Goal: Communication & Community: Answer question/provide support

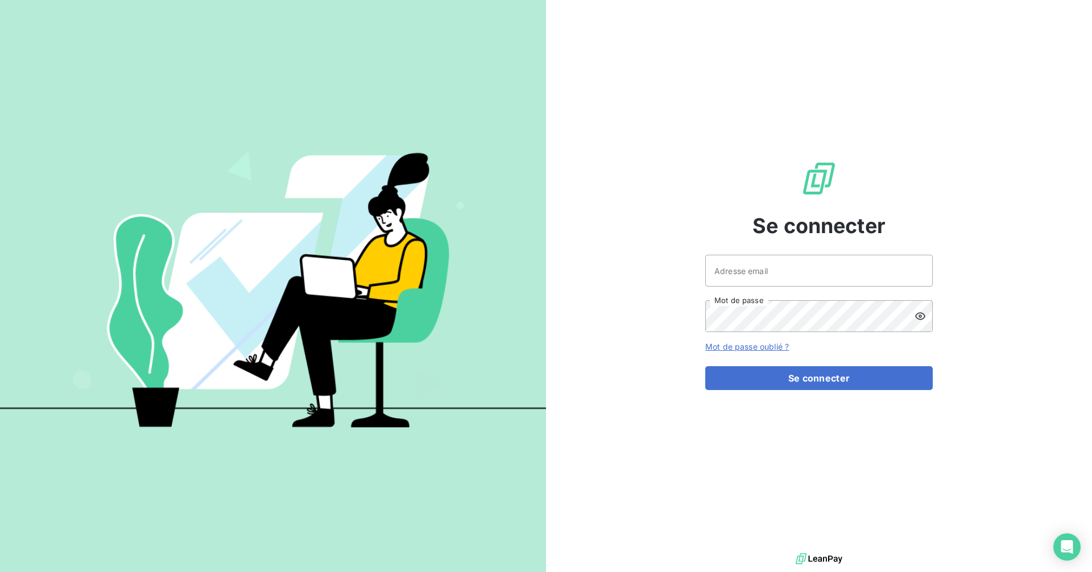
click at [762, 269] on input "Adresse email" at bounding box center [820, 271] width 228 height 32
type input "[EMAIL_ADDRESS][DOMAIN_NAME]"
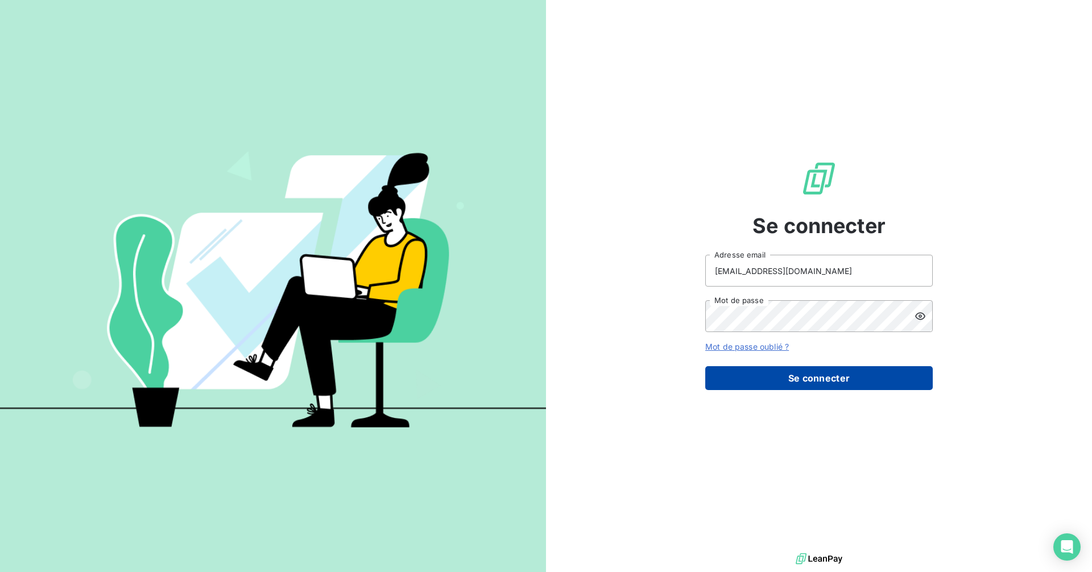
click at [819, 380] on button "Se connecter" at bounding box center [820, 378] width 228 height 24
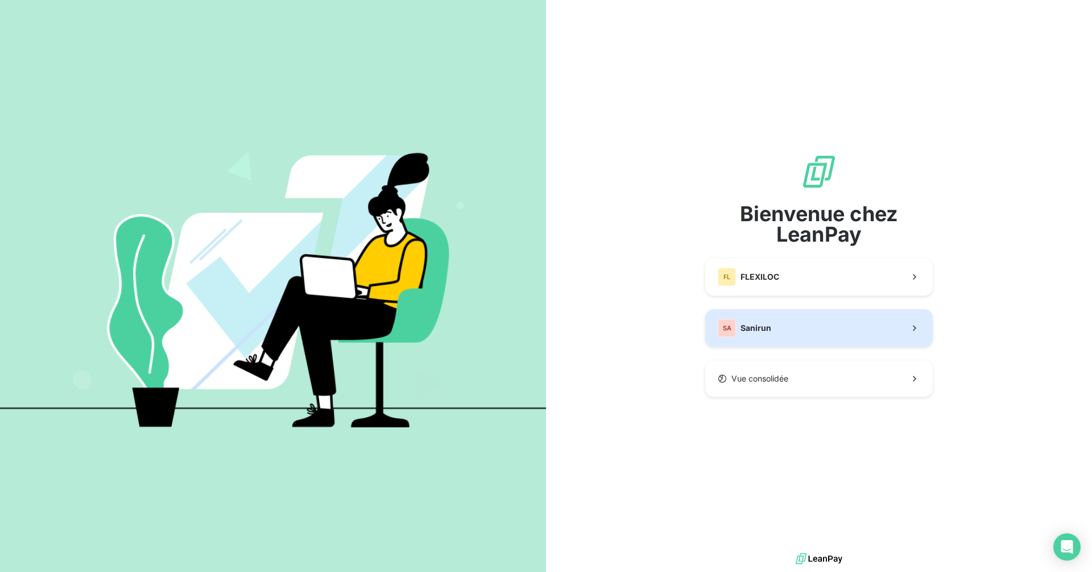
click at [754, 328] on span "Sanirun" at bounding box center [756, 328] width 31 height 11
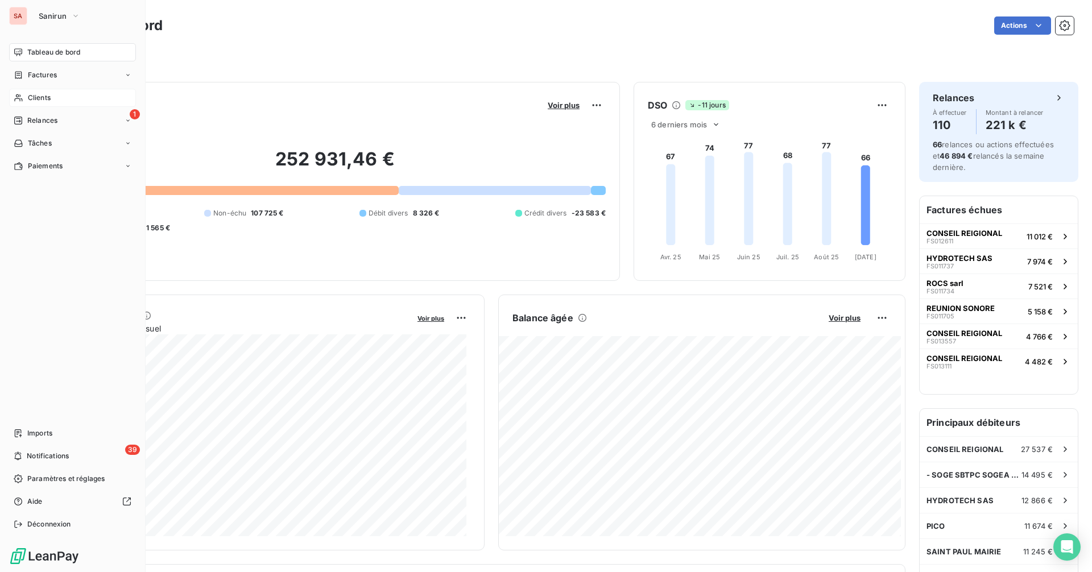
click at [39, 99] on span "Clients" at bounding box center [39, 98] width 23 height 10
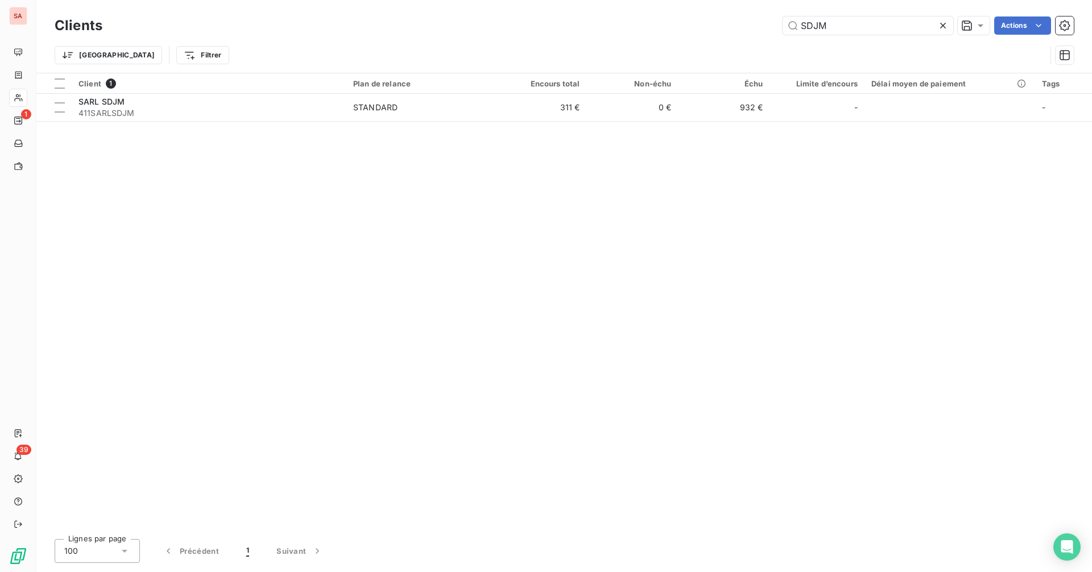
drag, startPoint x: 864, startPoint y: 24, endPoint x: 755, endPoint y: 24, distance: 109.2
click at [755, 24] on div "SDJM Actions" at bounding box center [595, 26] width 958 height 18
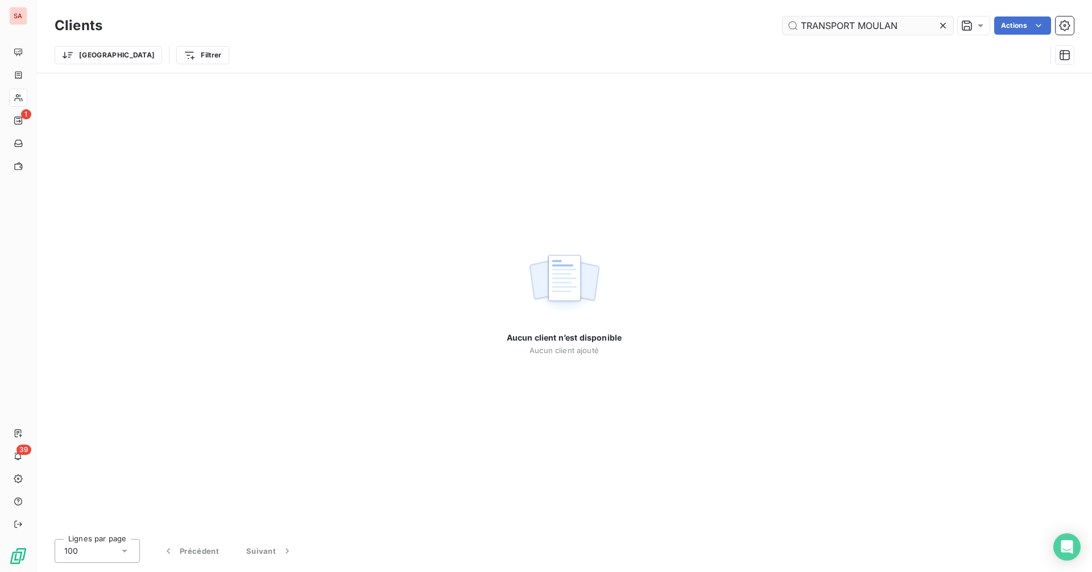
click at [884, 27] on input "TRANSPORT MOULAN" at bounding box center [868, 26] width 171 height 18
drag, startPoint x: 908, startPoint y: 24, endPoint x: 861, endPoint y: 31, distance: 46.7
click at [861, 31] on input "TRANSPORT MOULLAN" at bounding box center [868, 26] width 171 height 18
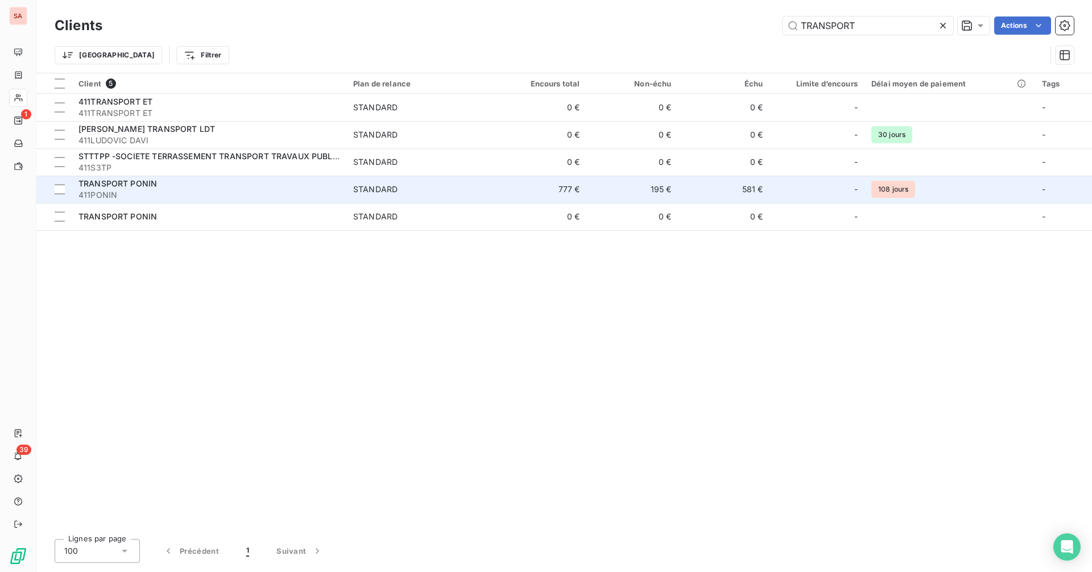
type input "TRANSPORT"
click at [407, 193] on span "STANDARD" at bounding box center [420, 189] width 135 height 11
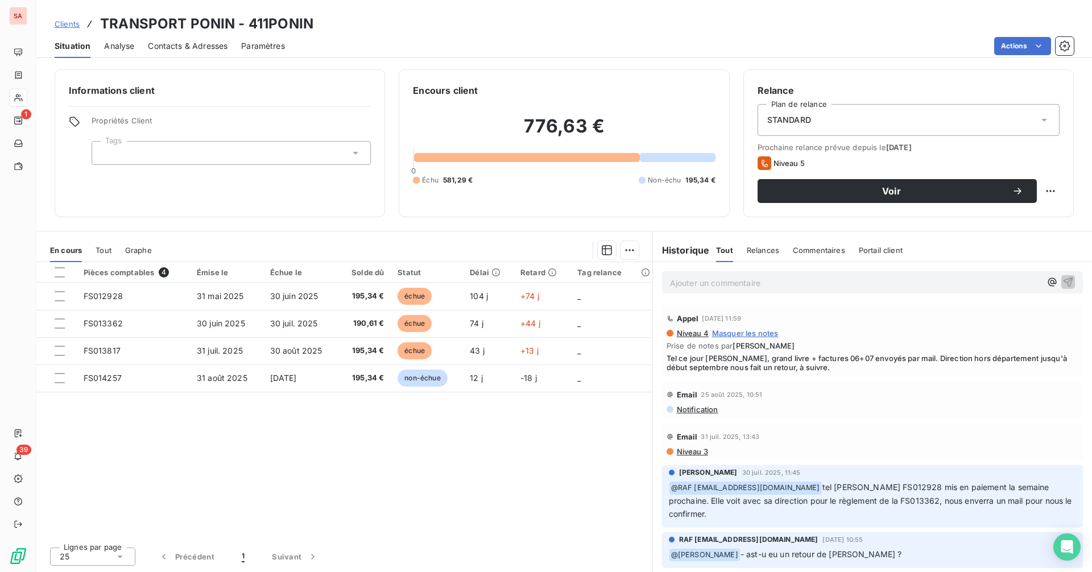
click at [169, 47] on span "Contacts & Adresses" at bounding box center [188, 45] width 80 height 11
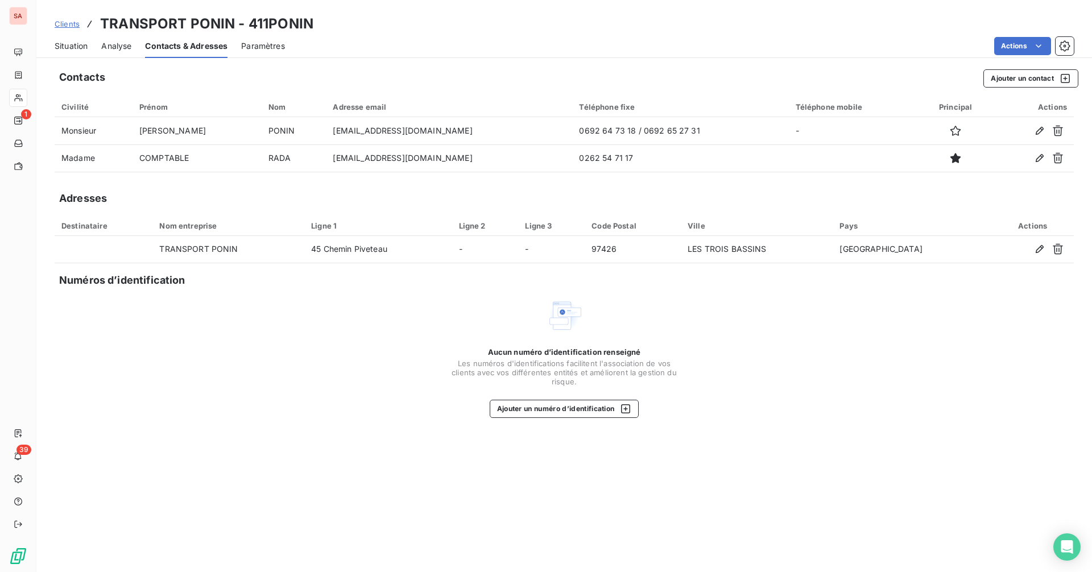
click at [75, 44] on span "Situation" at bounding box center [71, 45] width 33 height 11
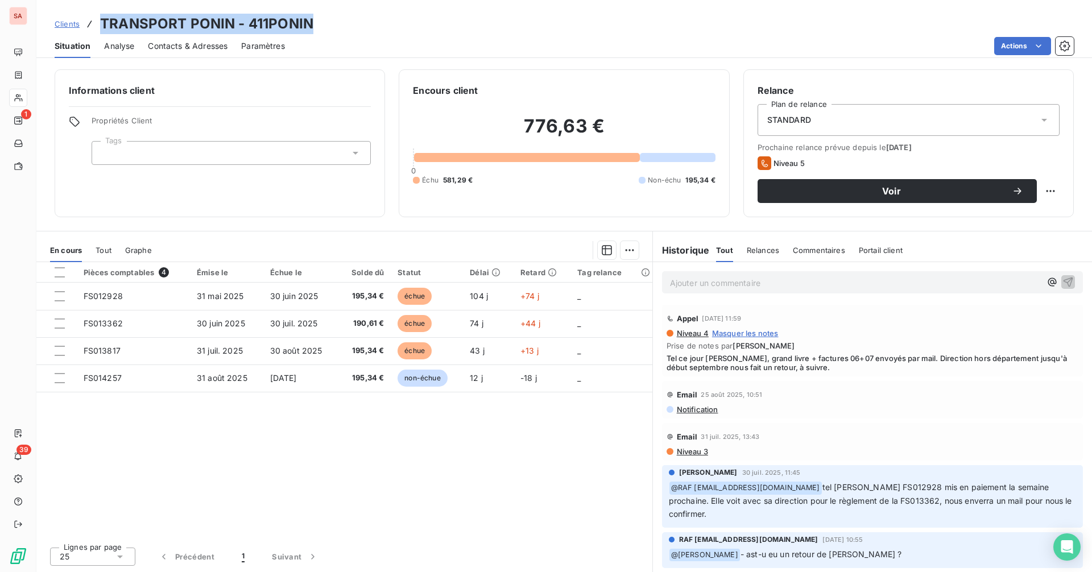
drag, startPoint x: 319, startPoint y: 21, endPoint x: 102, endPoint y: 20, distance: 217.4
click at [102, 20] on div "Clients TRANSPORT PONIN - 411PONIN" at bounding box center [564, 24] width 1056 height 20
copy h3 "TRANSPORT PONIN - 411PONIN"
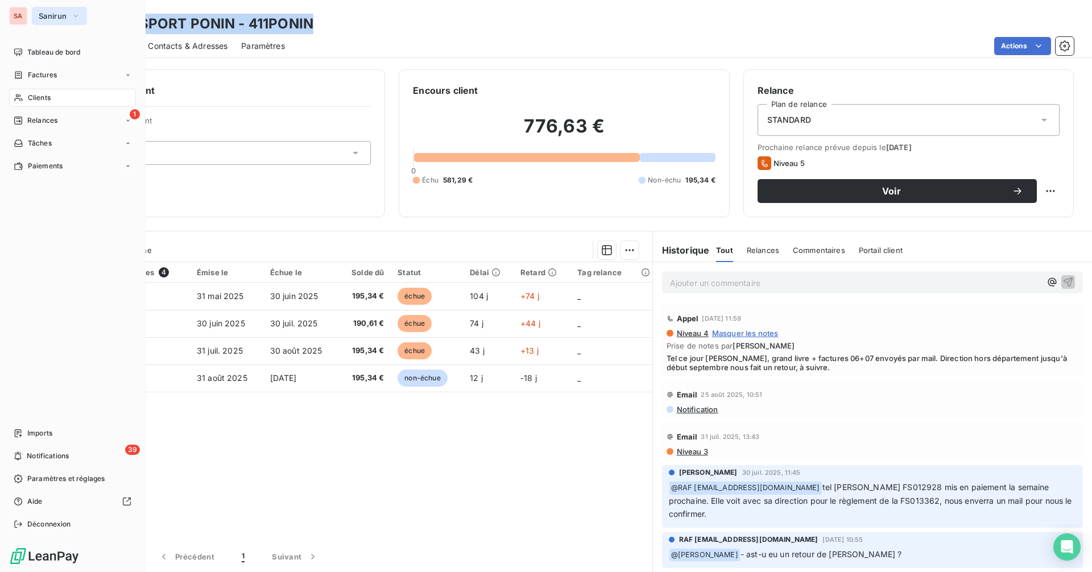
click at [64, 13] on span "Sanirun" at bounding box center [53, 15] width 28 height 9
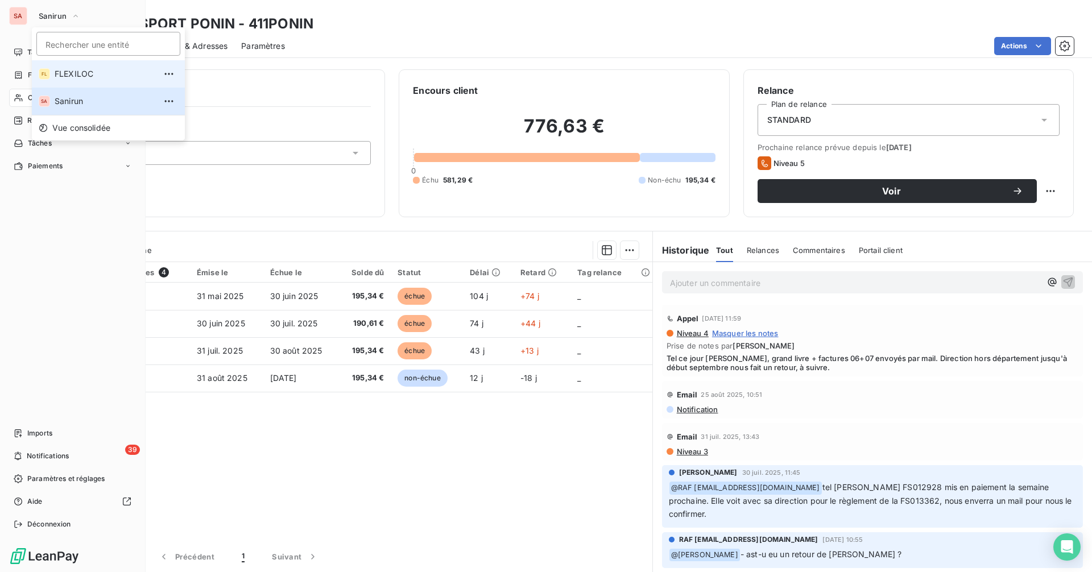
click at [78, 72] on span "FLEXILOC" at bounding box center [105, 73] width 101 height 11
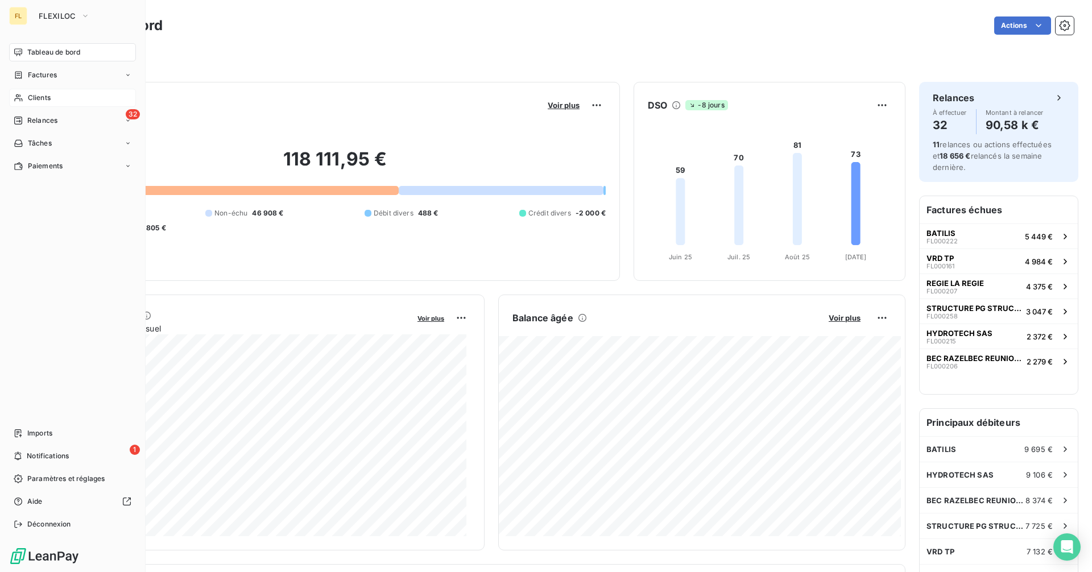
click at [53, 97] on div "Clients" at bounding box center [72, 98] width 127 height 18
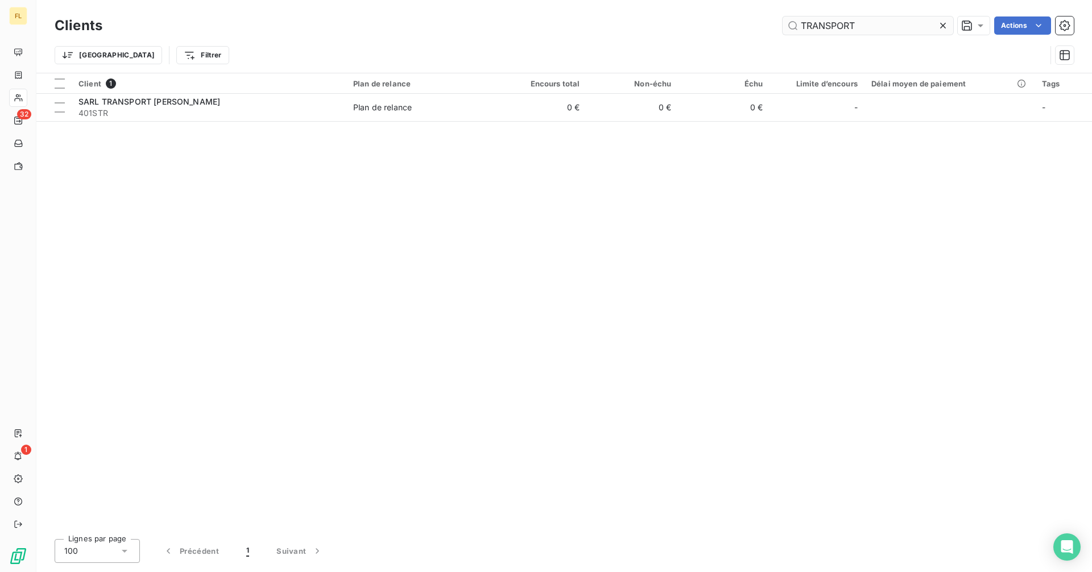
drag, startPoint x: 864, startPoint y: 25, endPoint x: 811, endPoint y: 31, distance: 52.7
click at [811, 31] on input "TRANSPORT" at bounding box center [868, 26] width 171 height 18
click at [875, 26] on input "TRANSPORT" at bounding box center [868, 26] width 171 height 18
drag, startPoint x: 874, startPoint y: 26, endPoint x: 731, endPoint y: 24, distance: 142.8
click at [731, 24] on div "TRANSPORT Actions" at bounding box center [595, 26] width 958 height 18
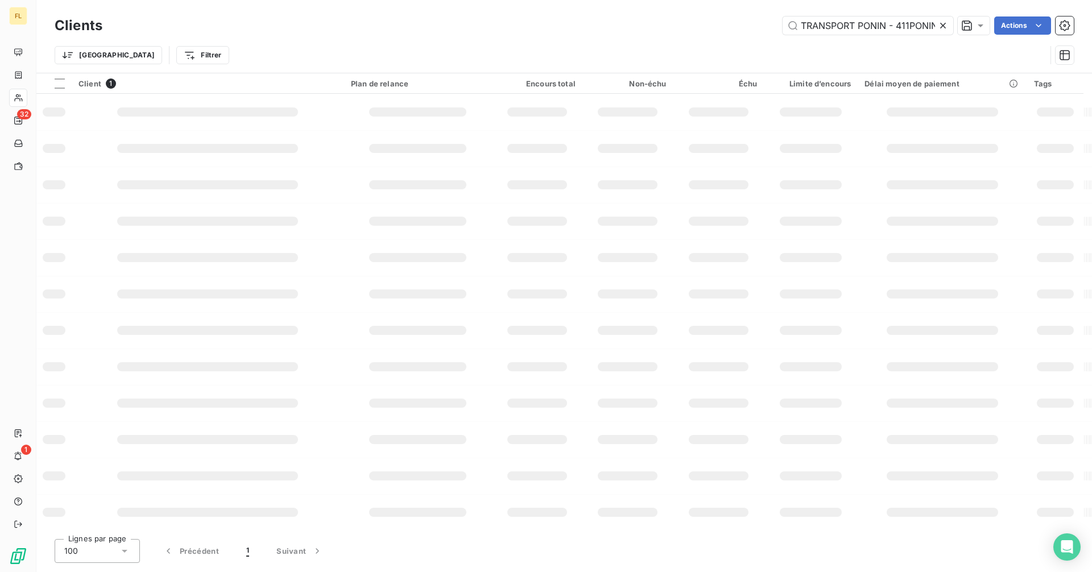
scroll to position [0, 3]
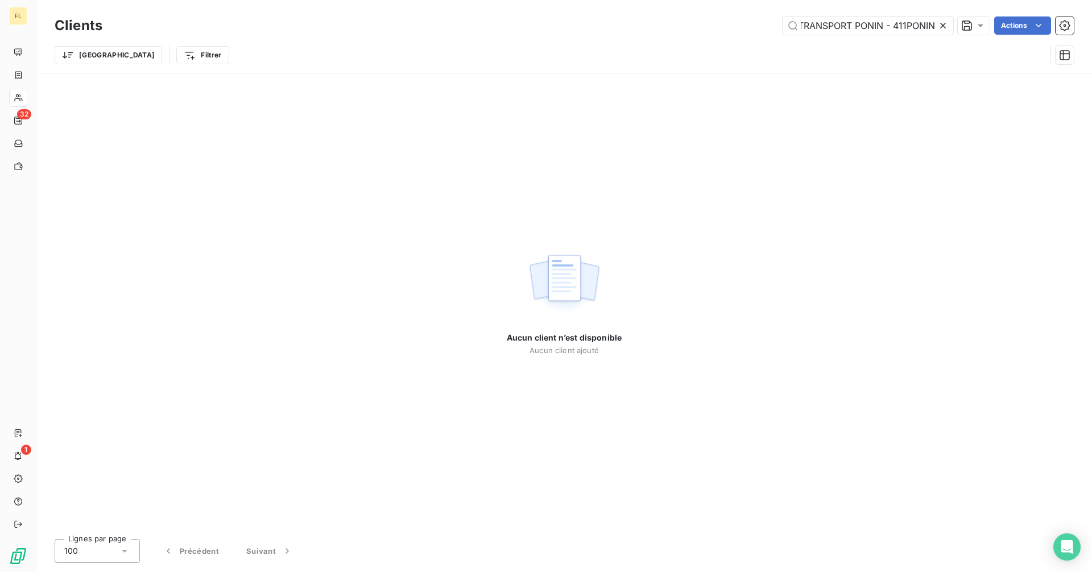
type input "TRANSPORT PONIN - 411PONIN"
click at [941, 20] on icon at bounding box center [943, 25] width 11 height 11
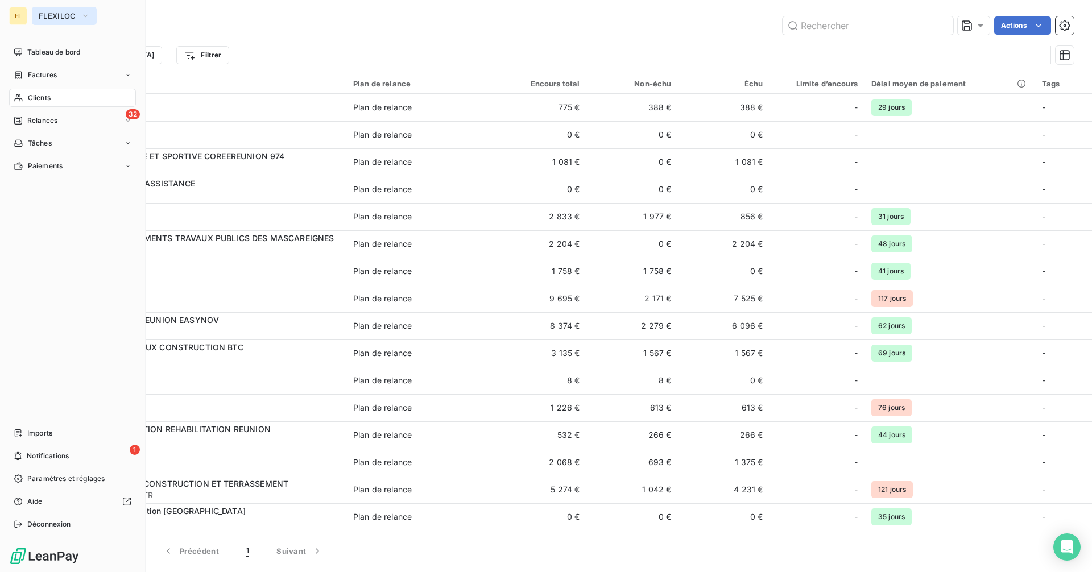
click at [52, 13] on span "FLEXILOC" at bounding box center [58, 15] width 38 height 9
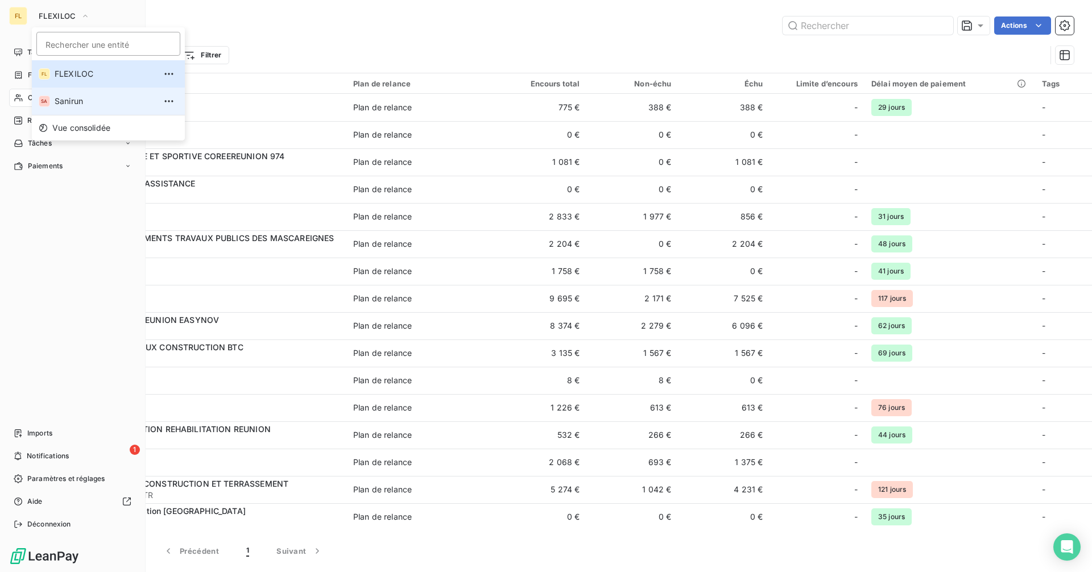
click at [86, 97] on span "Sanirun" at bounding box center [105, 101] width 101 height 11
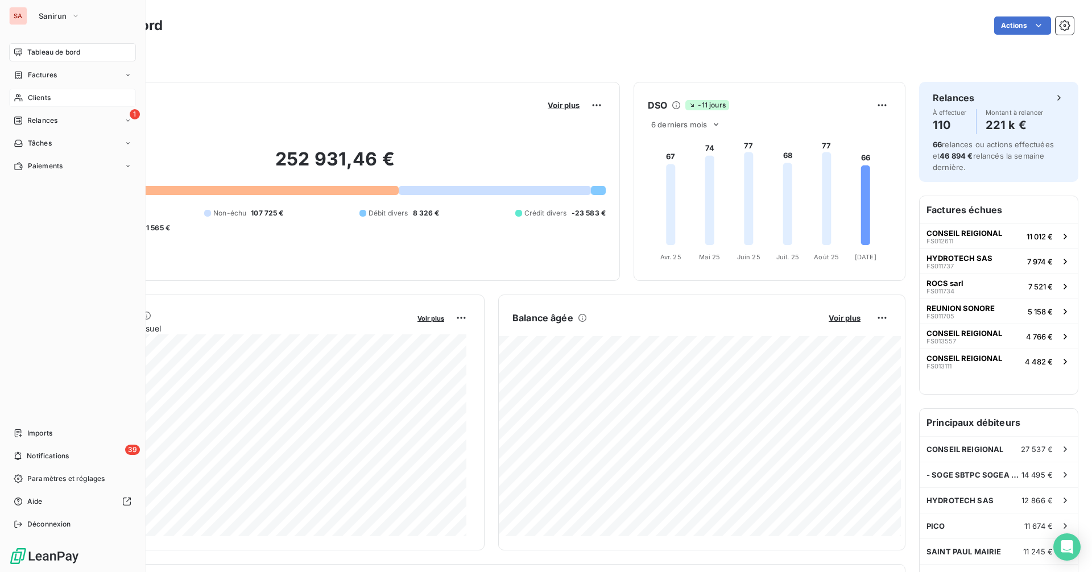
click at [62, 101] on div "Clients" at bounding box center [72, 98] width 127 height 18
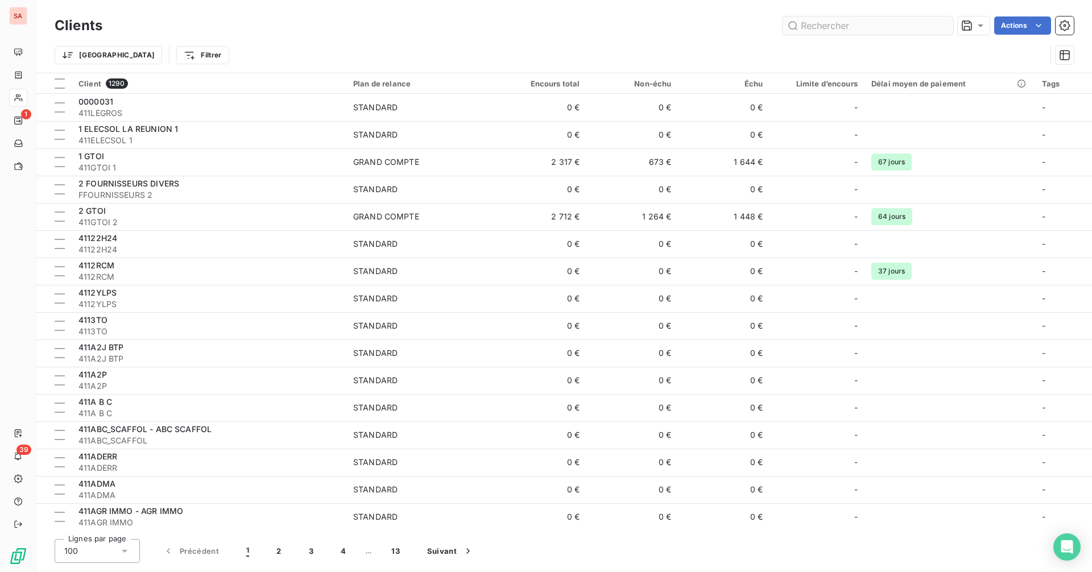
click at [819, 22] on input "text" at bounding box center [868, 26] width 171 height 18
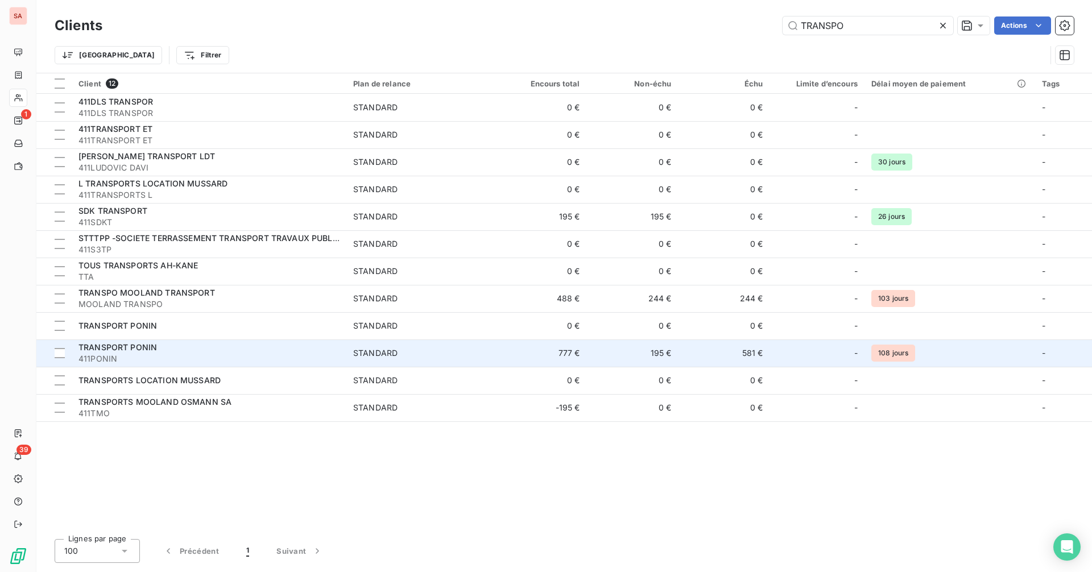
type input "TRANSPO"
click at [160, 343] on div "TRANSPORT PONIN" at bounding box center [209, 347] width 261 height 11
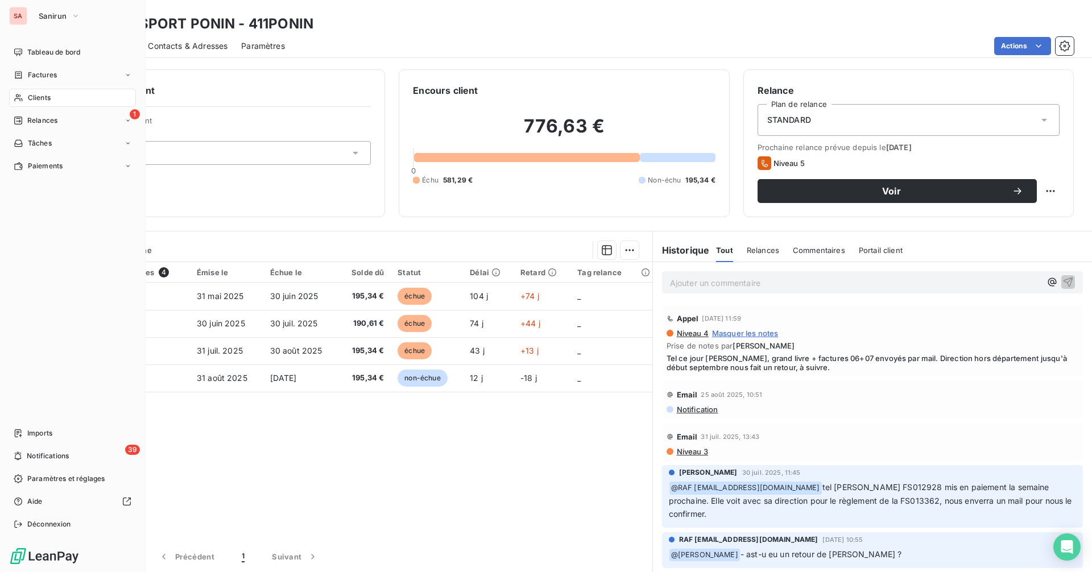
click at [36, 97] on span "Clients" at bounding box center [39, 98] width 23 height 10
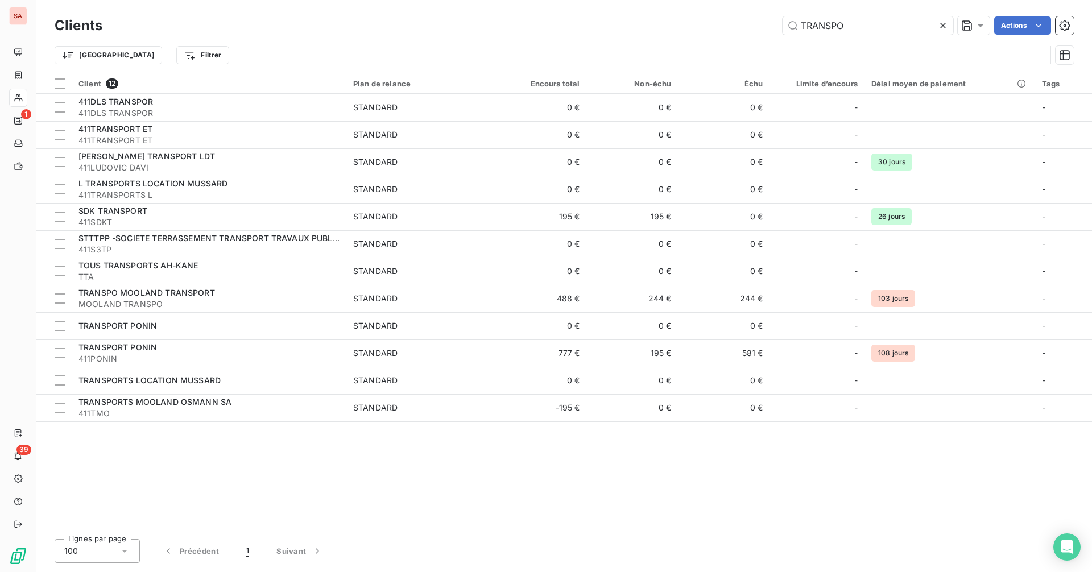
drag, startPoint x: 863, startPoint y: 28, endPoint x: 673, endPoint y: 32, distance: 189.5
click at [674, 31] on div "TRANSPO Actions" at bounding box center [595, 26] width 958 height 18
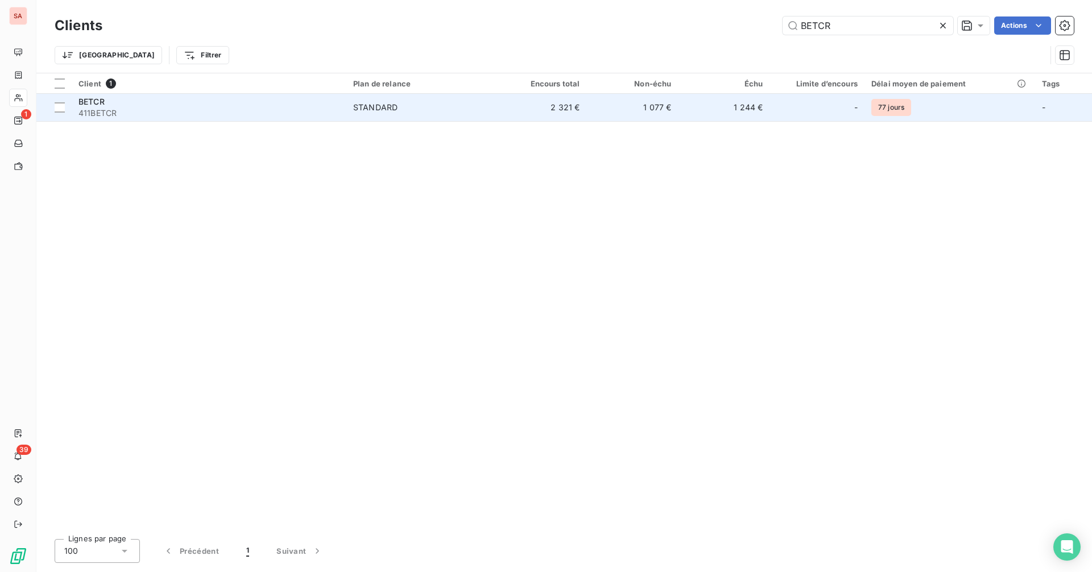
type input "BETCR"
click at [546, 106] on td "2 321 €" at bounding box center [542, 107] width 92 height 27
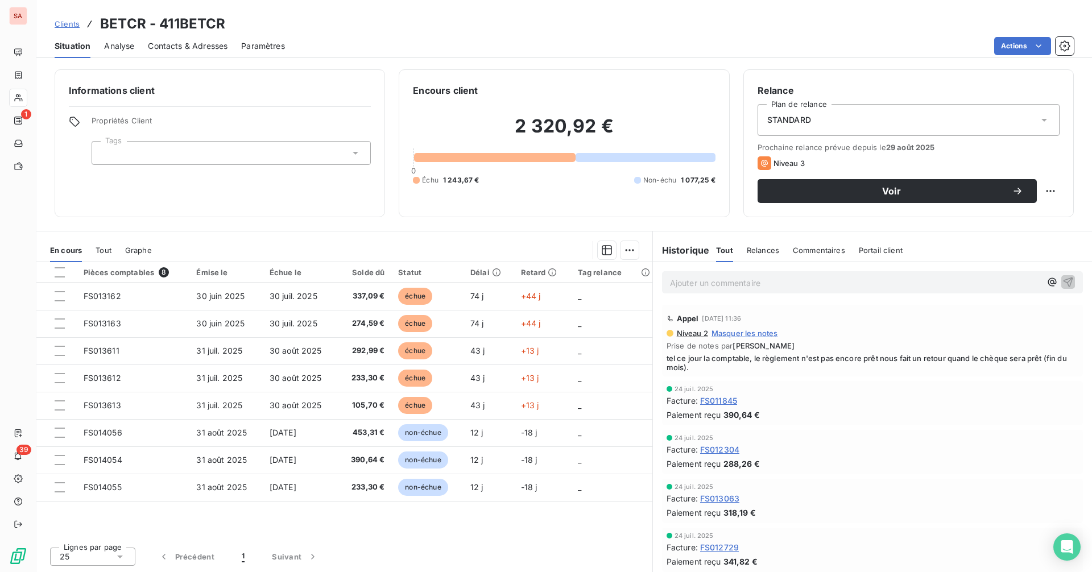
click at [706, 368] on span "tel ce jour la comptable, le règlement n'est pas encore prêt nous fait un retou…" at bounding box center [873, 363] width 412 height 18
drag, startPoint x: 479, startPoint y: 179, endPoint x: 441, endPoint y: 178, distance: 38.1
click at [441, 178] on div "Échu 1 243,67 € Non-échu 1 077,25 €" at bounding box center [564, 180] width 302 height 10
click at [455, 199] on div "2 320,92 € 0 Échu 1 243,67 € Non-échu 1 077,25 €" at bounding box center [564, 150] width 302 height 106
click at [416, 184] on div "Échu" at bounding box center [426, 180] width 26 height 10
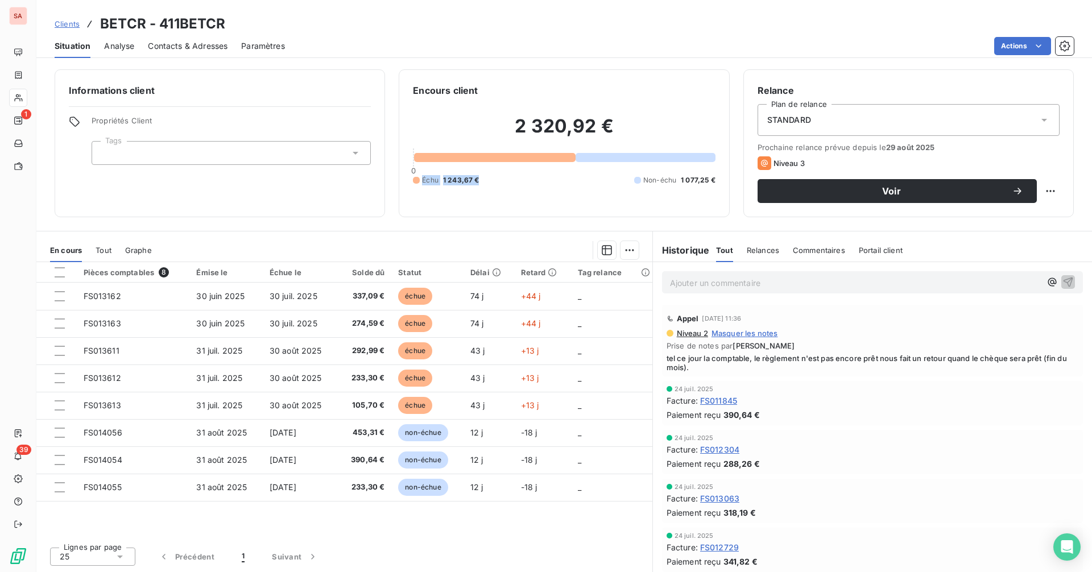
drag, startPoint x: 410, startPoint y: 178, endPoint x: 516, endPoint y: 182, distance: 105.3
click at [512, 181] on div "Encours client 2 320,92 € 0 Échu 1 243,67 € Non-échu 1 077,25 €" at bounding box center [564, 143] width 331 height 148
click at [512, 183] on div "Échu 1 243,67 € Non-échu 1 077,25 €" at bounding box center [564, 180] width 302 height 10
drag, startPoint x: 499, startPoint y: 182, endPoint x: 439, endPoint y: 182, distance: 59.7
click at [441, 182] on div "Échu 1 243,67 € Non-échu 1 077,25 €" at bounding box center [564, 180] width 302 height 10
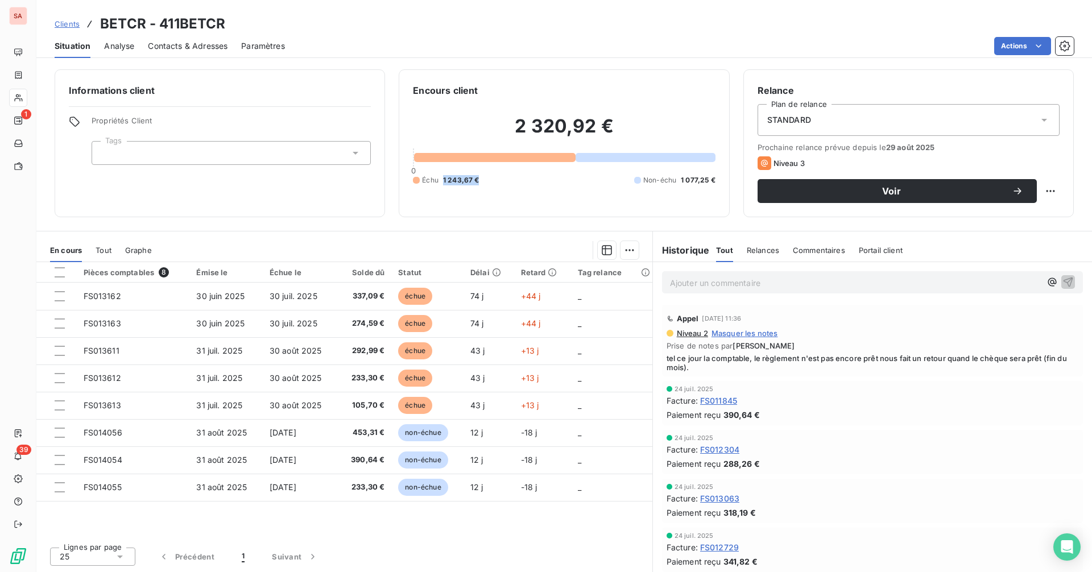
click at [487, 199] on div "2 320,92 € 0 Échu 1 243,67 € Non-échu 1 077,25 €" at bounding box center [564, 150] width 302 height 106
drag, startPoint x: 481, startPoint y: 183, endPoint x: 441, endPoint y: 183, distance: 40.4
click at [442, 183] on div "Échu 1 243,67 € Non-échu 1 077,25 €" at bounding box center [564, 180] width 302 height 10
click at [488, 210] on div "Encours client 2 320,92 € 0 Échu 1 243,67 € Non-échu 1 077,25 €" at bounding box center [564, 143] width 331 height 148
click at [576, 196] on div "2 320,92 € 0 Échu 1 243,67 € Non-échu 1 077,25 €" at bounding box center [564, 150] width 302 height 106
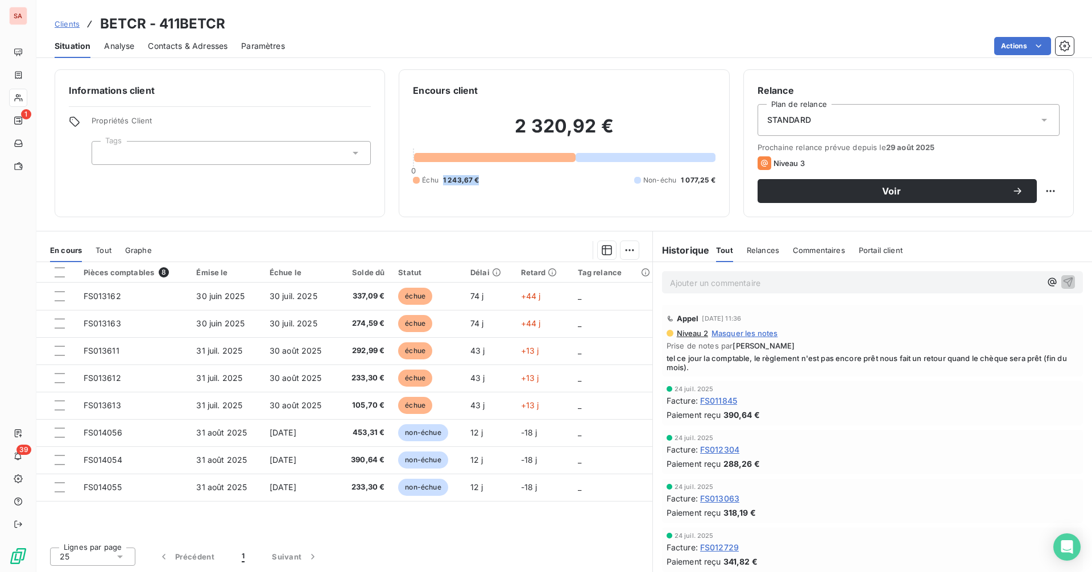
drag, startPoint x: 481, startPoint y: 178, endPoint x: 440, endPoint y: 176, distance: 41.0
click at [440, 176] on div "Échu 1 243,67 € Non-échu 1 077,25 €" at bounding box center [564, 180] width 302 height 10
click at [505, 196] on div "2 320,92 € 0 Échu 1 243,67 € Non-échu 1 077,25 €" at bounding box center [564, 150] width 302 height 106
click at [512, 190] on div "2 320,92 € 0 Échu 1 243,67 € Non-échu 1 077,25 €" at bounding box center [564, 150] width 302 height 106
click at [514, 188] on div "2 320,92 € 0 Échu 1 243,67 € Non-échu 1 077,25 €" at bounding box center [564, 150] width 302 height 106
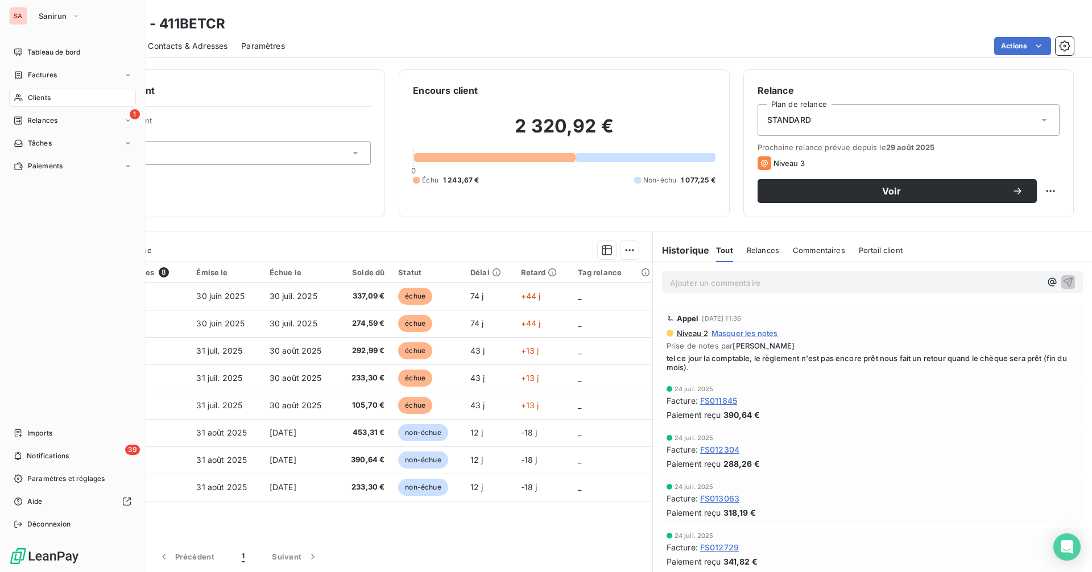
click at [51, 97] on div "Clients" at bounding box center [72, 98] width 127 height 18
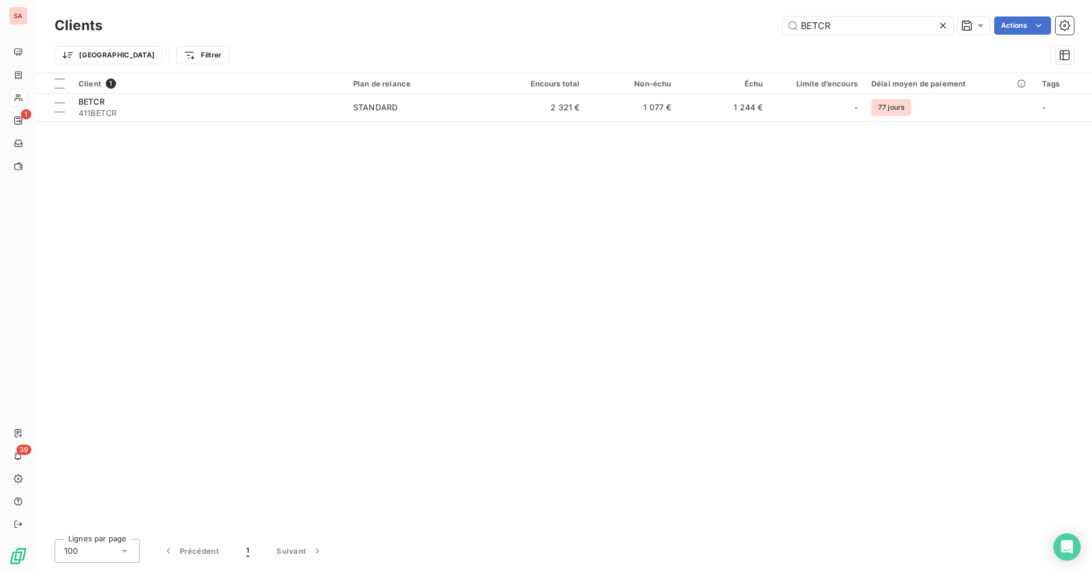
drag, startPoint x: 846, startPoint y: 26, endPoint x: 771, endPoint y: 31, distance: 75.3
click at [771, 31] on div "BETCR Actions" at bounding box center [595, 26] width 958 height 18
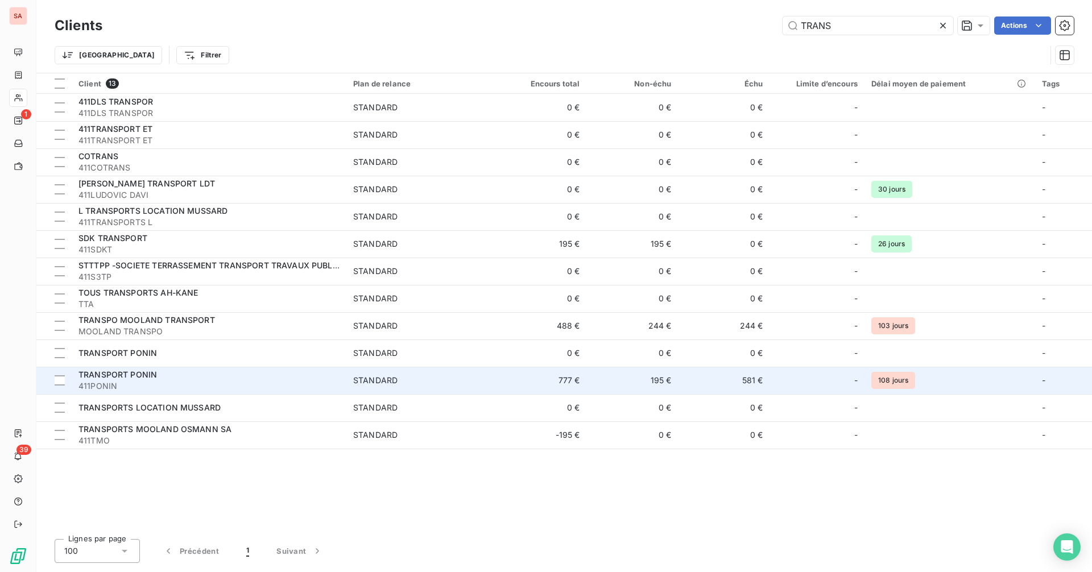
type input "TRANS"
click at [205, 374] on div "TRANSPORT PONIN" at bounding box center [209, 374] width 261 height 11
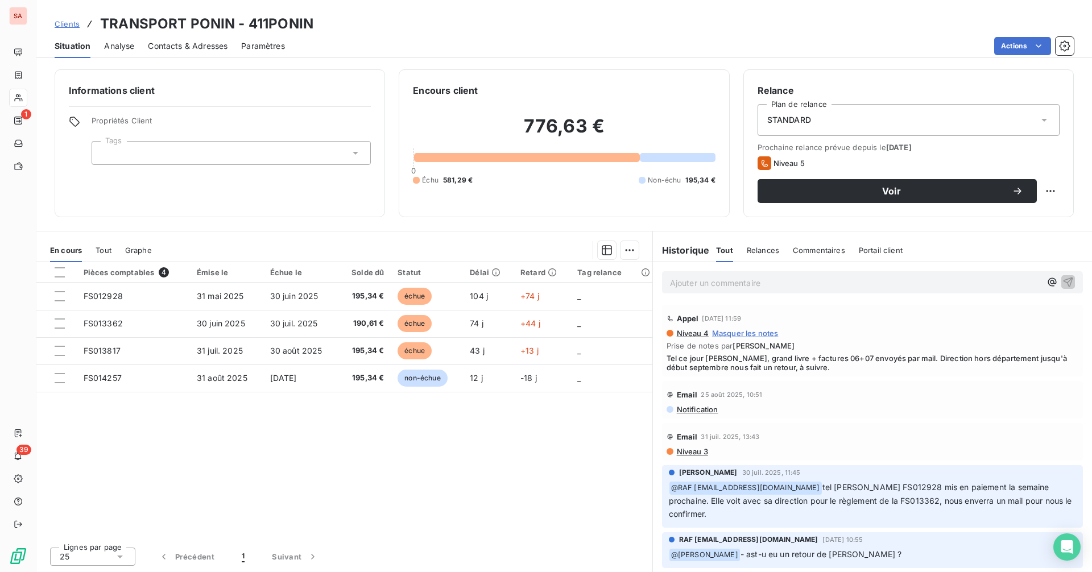
click at [182, 42] on span "Contacts & Adresses" at bounding box center [188, 45] width 80 height 11
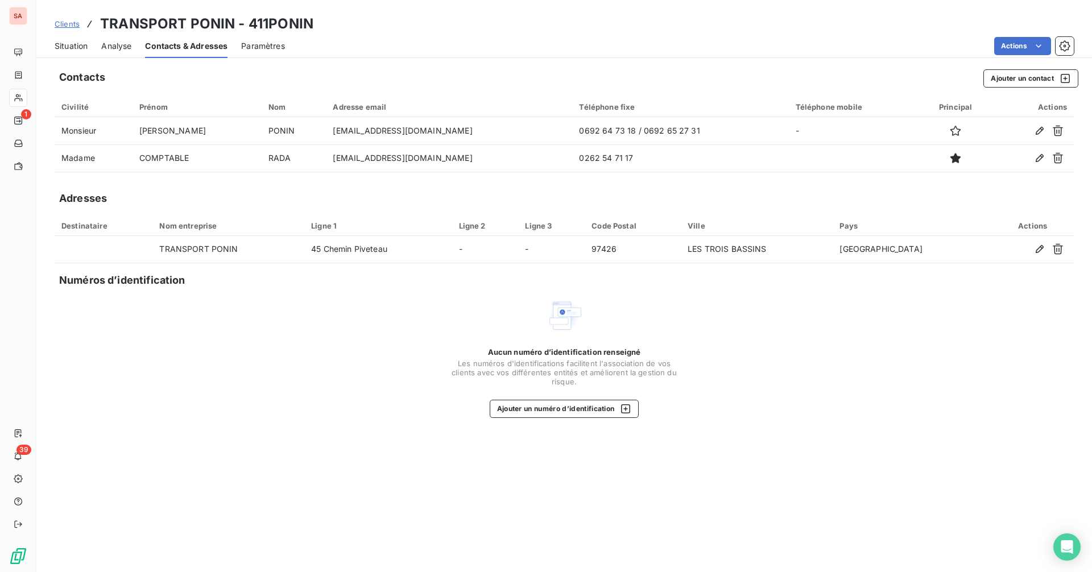
click at [75, 46] on span "Situation" at bounding box center [71, 45] width 33 height 11
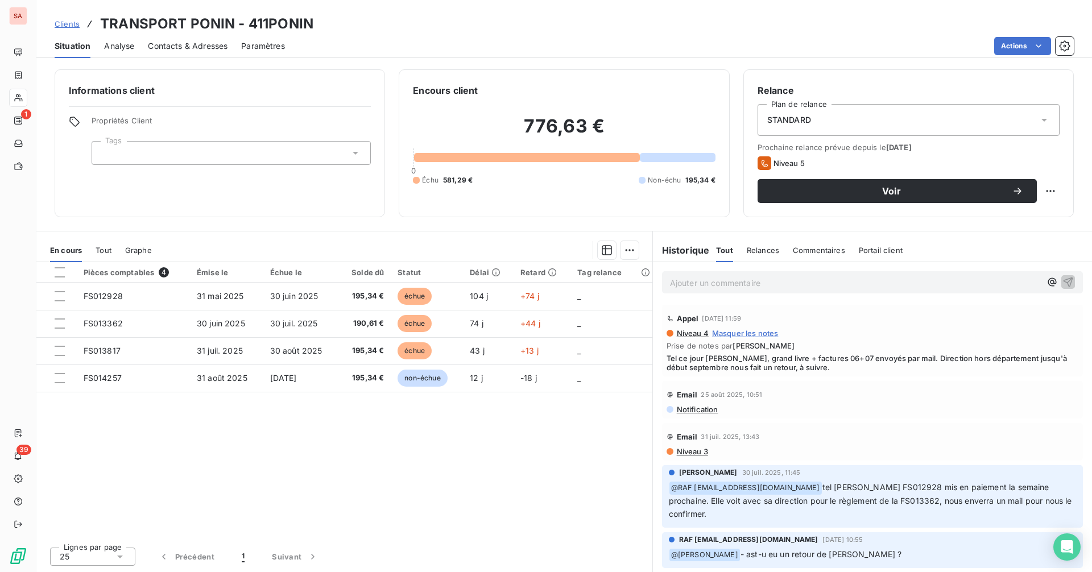
click at [173, 43] on span "Contacts & Adresses" at bounding box center [188, 45] width 80 height 11
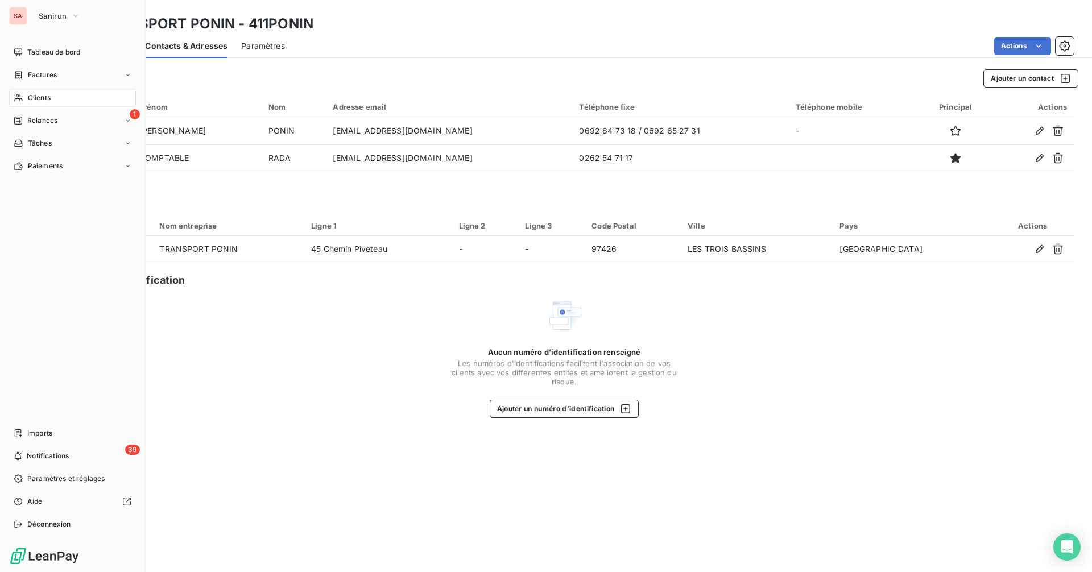
click at [44, 96] on span "Clients" at bounding box center [39, 98] width 23 height 10
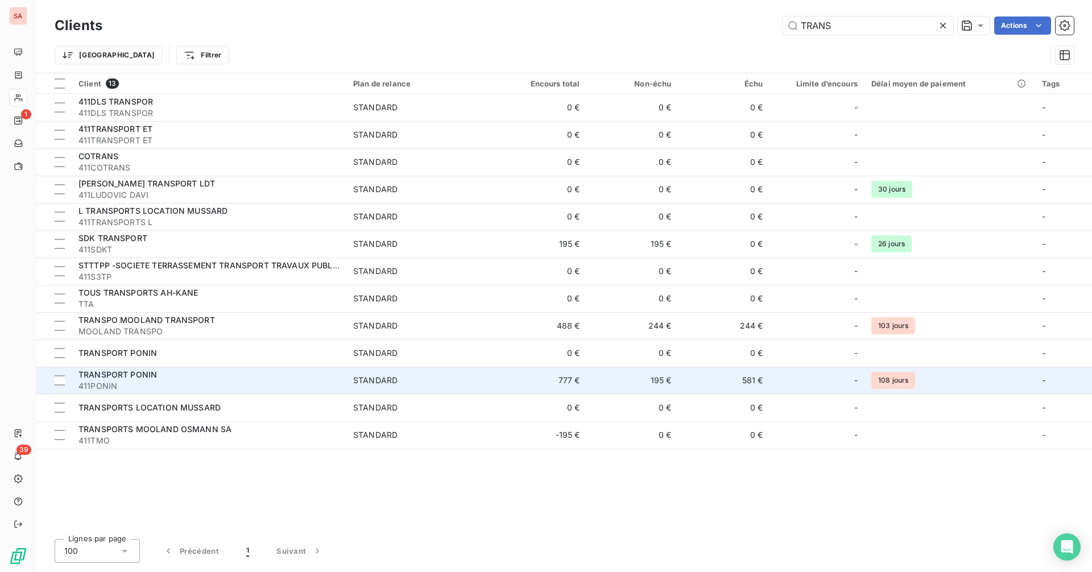
click at [200, 380] on div "TRANSPORT PONIN" at bounding box center [209, 374] width 261 height 11
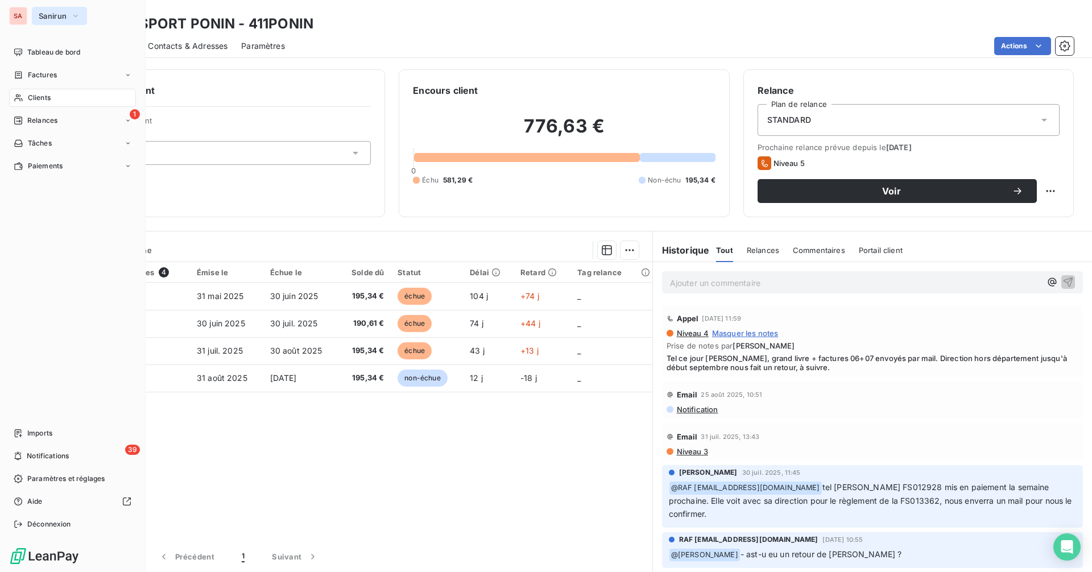
click at [69, 19] on button "Sanirun" at bounding box center [59, 16] width 55 height 18
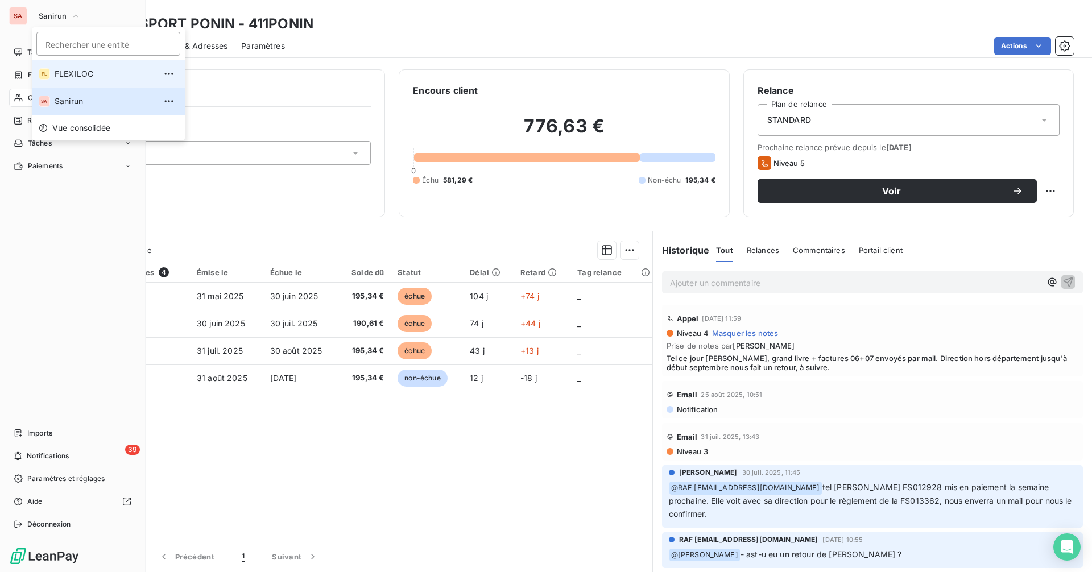
click at [79, 73] on span "FLEXILOC" at bounding box center [105, 73] width 101 height 11
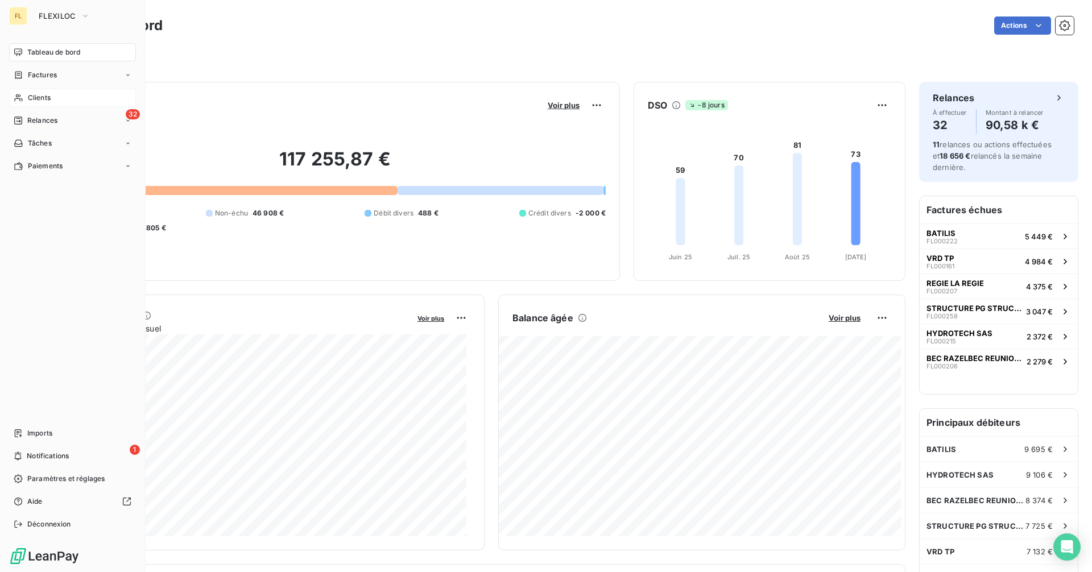
click at [48, 95] on span "Clients" at bounding box center [39, 98] width 23 height 10
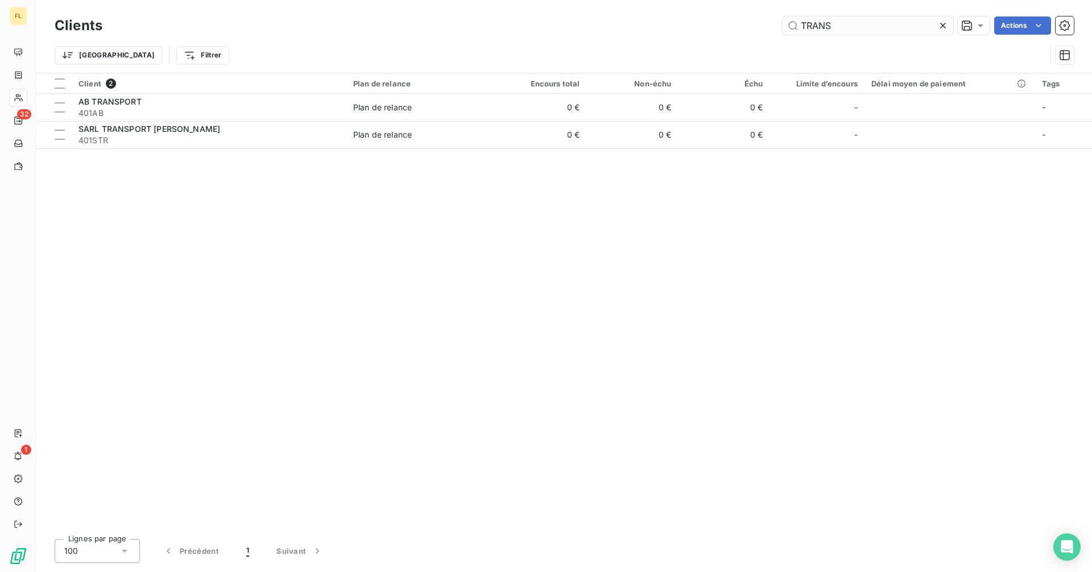
click at [836, 27] on input "TRANS" at bounding box center [868, 26] width 171 height 18
type input "TRANSPORT"
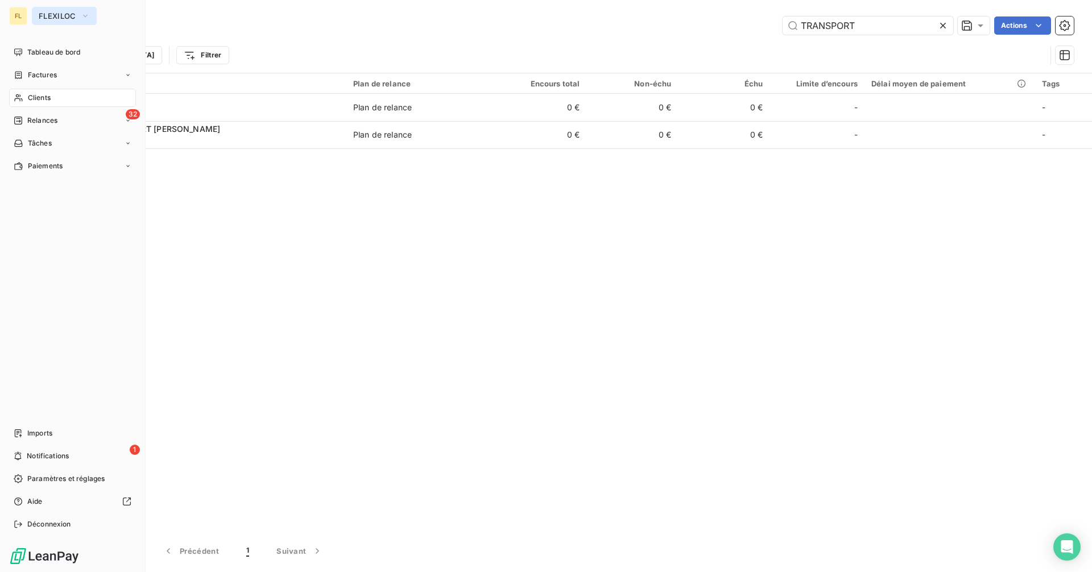
click at [75, 11] on button "FLEXILOC" at bounding box center [64, 16] width 65 height 18
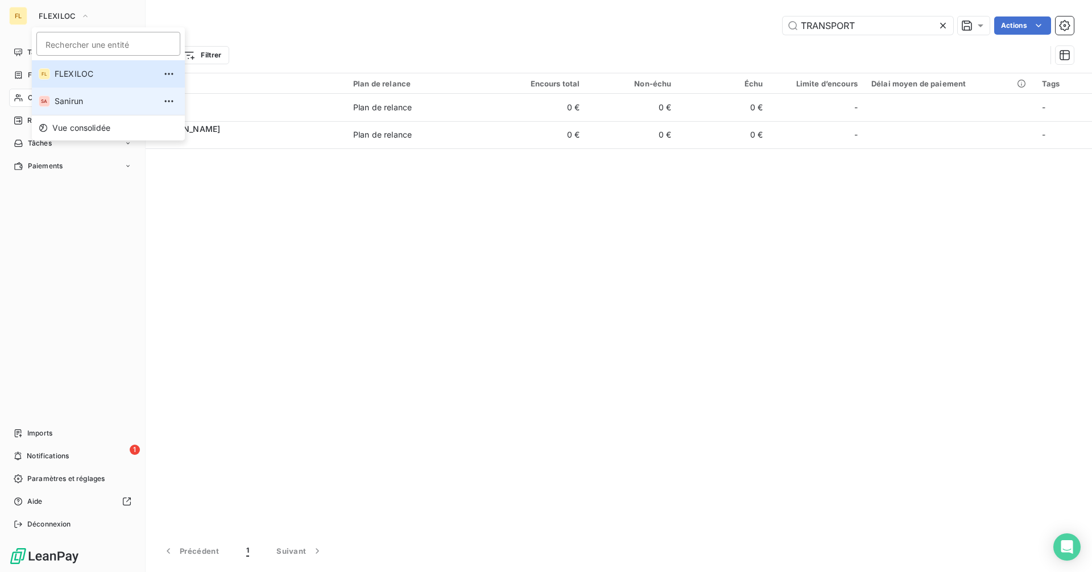
click at [80, 102] on span "Sanirun" at bounding box center [105, 101] width 101 height 11
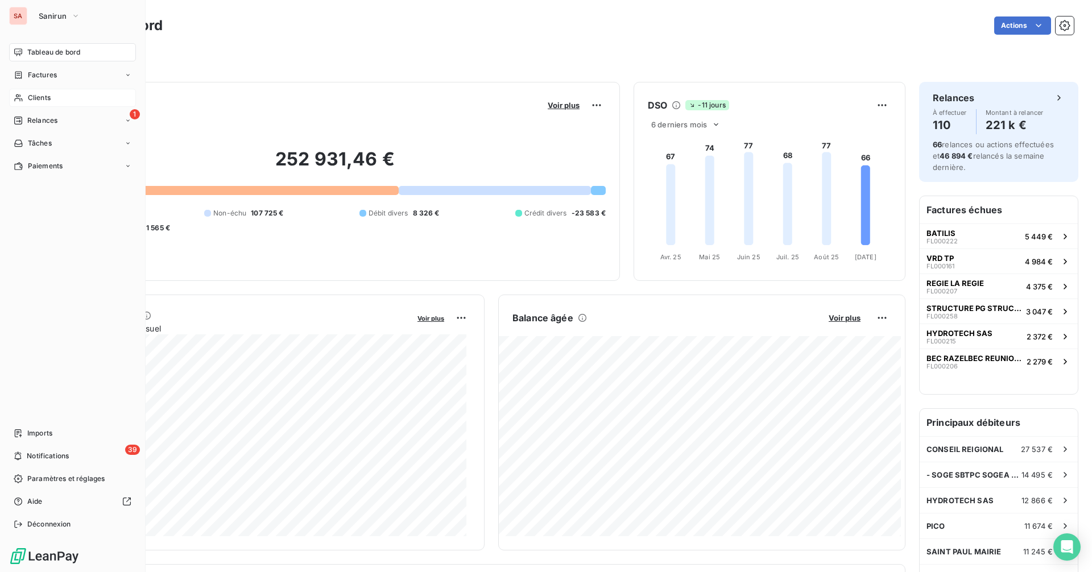
click at [55, 94] on div "Clients" at bounding box center [72, 98] width 127 height 18
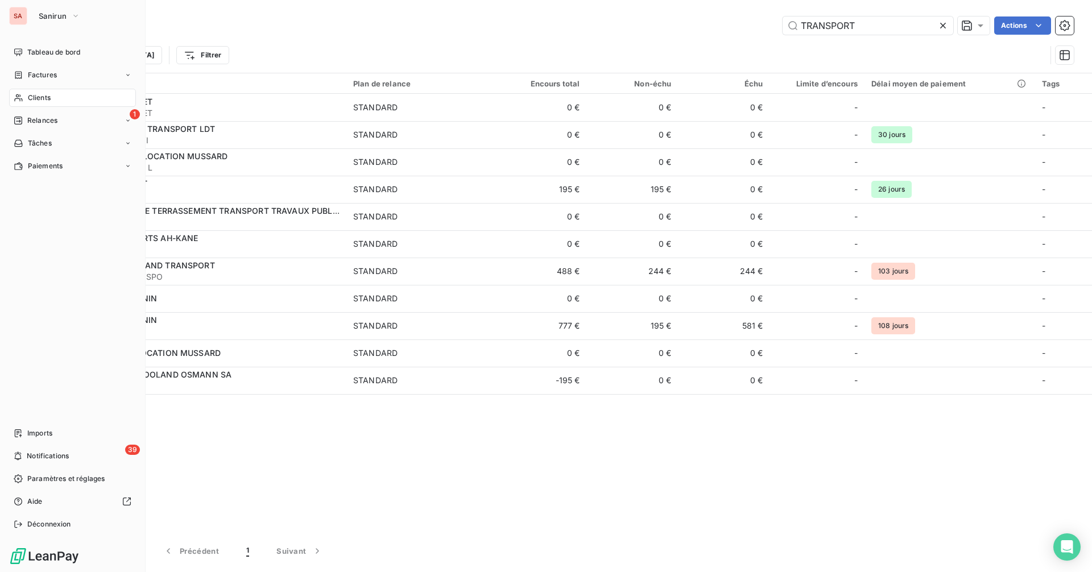
click at [75, 94] on div "Clients" at bounding box center [72, 98] width 127 height 18
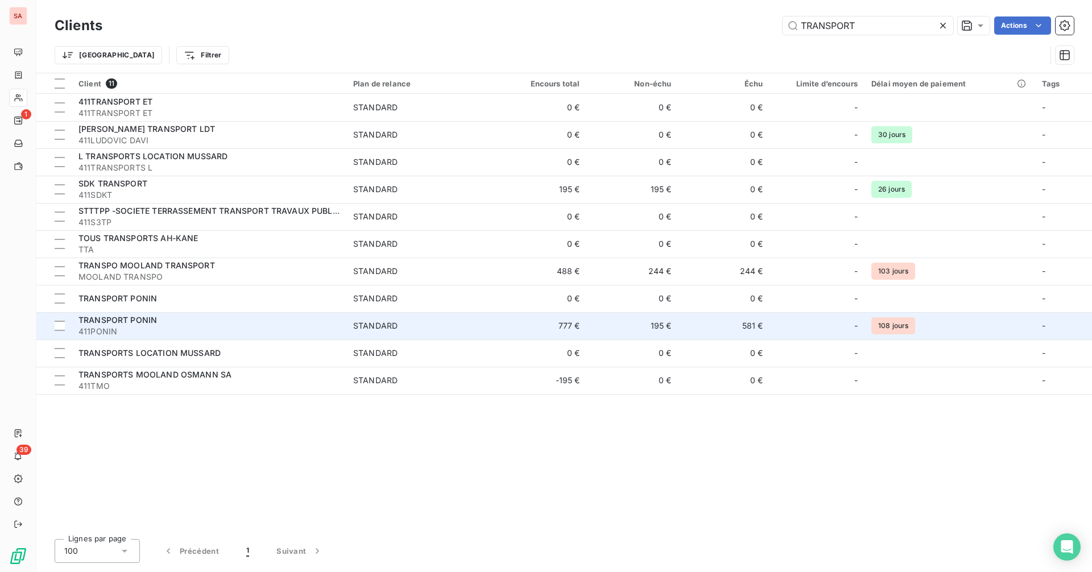
click at [187, 323] on div "TRANSPORT PONIN" at bounding box center [209, 320] width 261 height 11
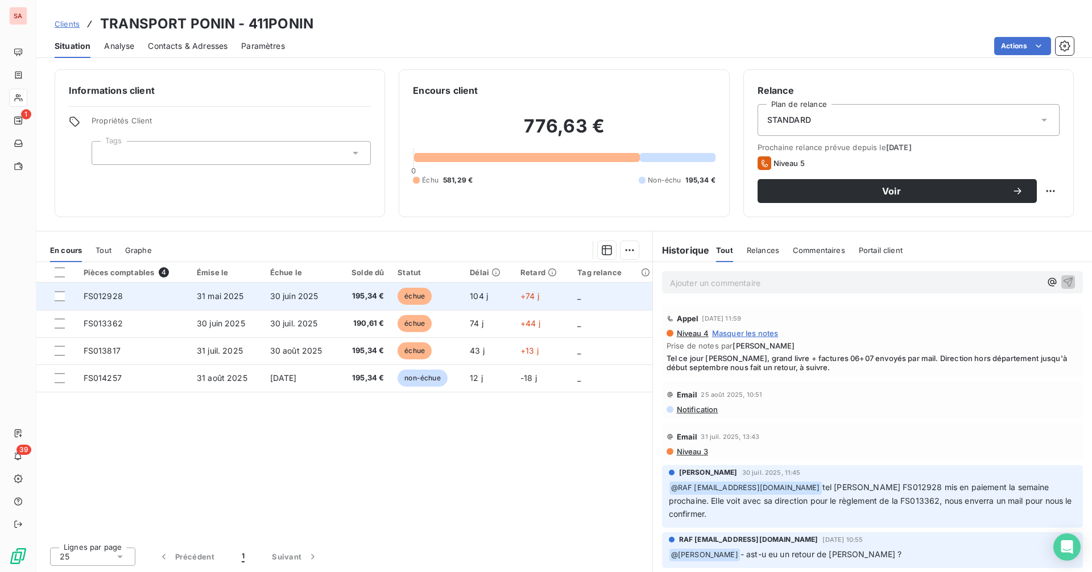
click at [123, 302] on td "FS012928" at bounding box center [133, 296] width 113 height 27
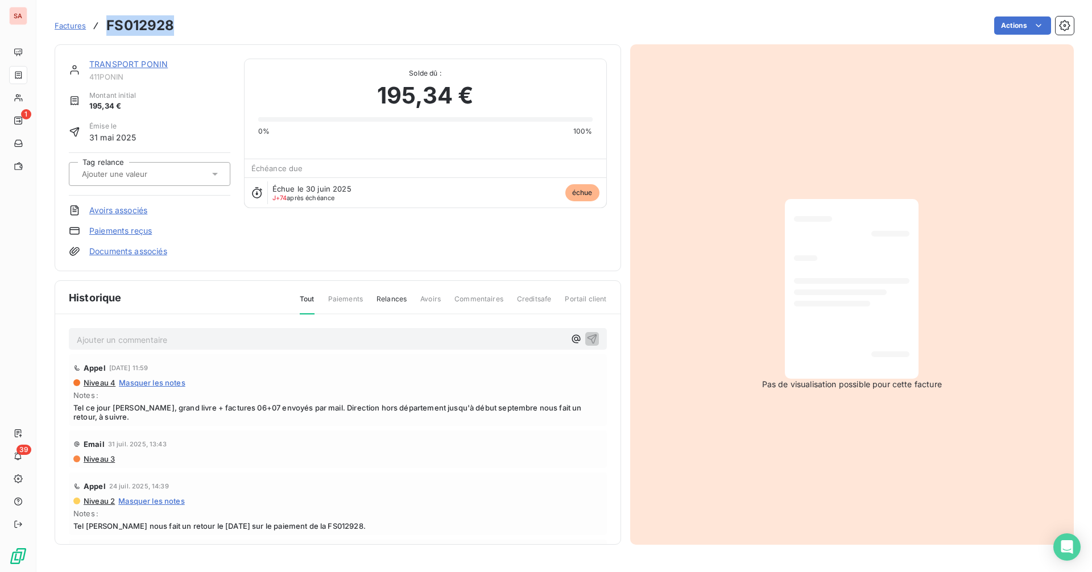
drag, startPoint x: 175, startPoint y: 26, endPoint x: 108, endPoint y: 28, distance: 67.2
click at [108, 28] on div "Factures FS012928 Actions" at bounding box center [565, 26] width 1020 height 24
copy h3 "FS012928"
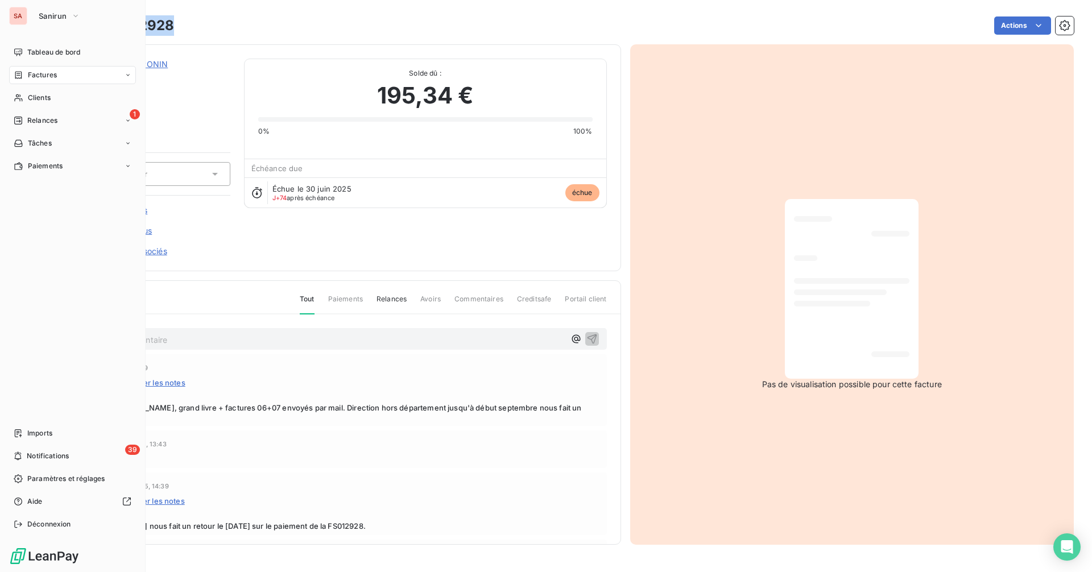
click at [59, 73] on div "Factures" at bounding box center [72, 75] width 127 height 18
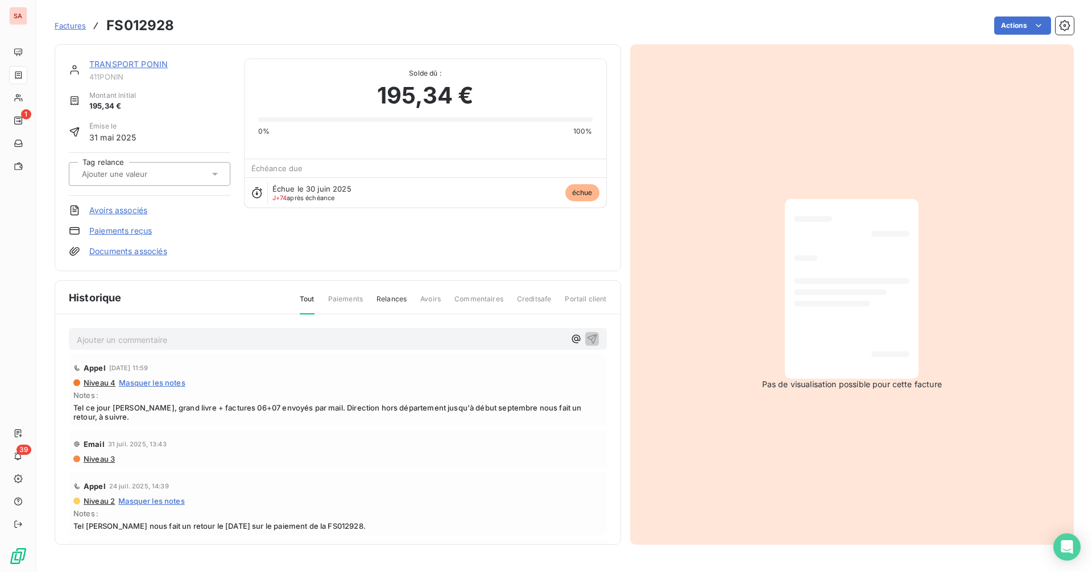
click at [233, 16] on div "Factures FS012928 Actions" at bounding box center [565, 26] width 1020 height 24
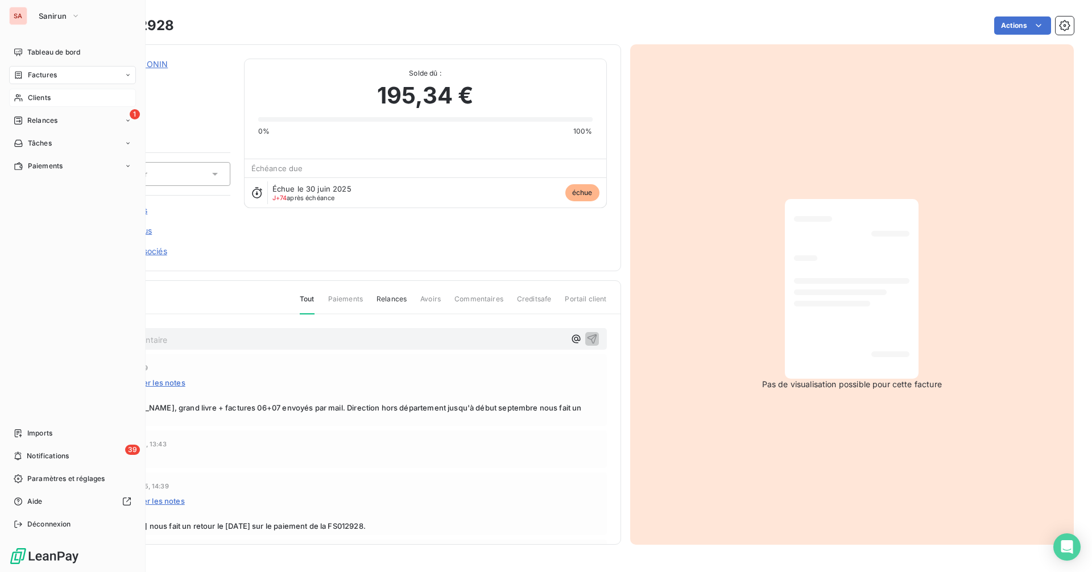
click at [71, 92] on div "Clients" at bounding box center [72, 98] width 127 height 18
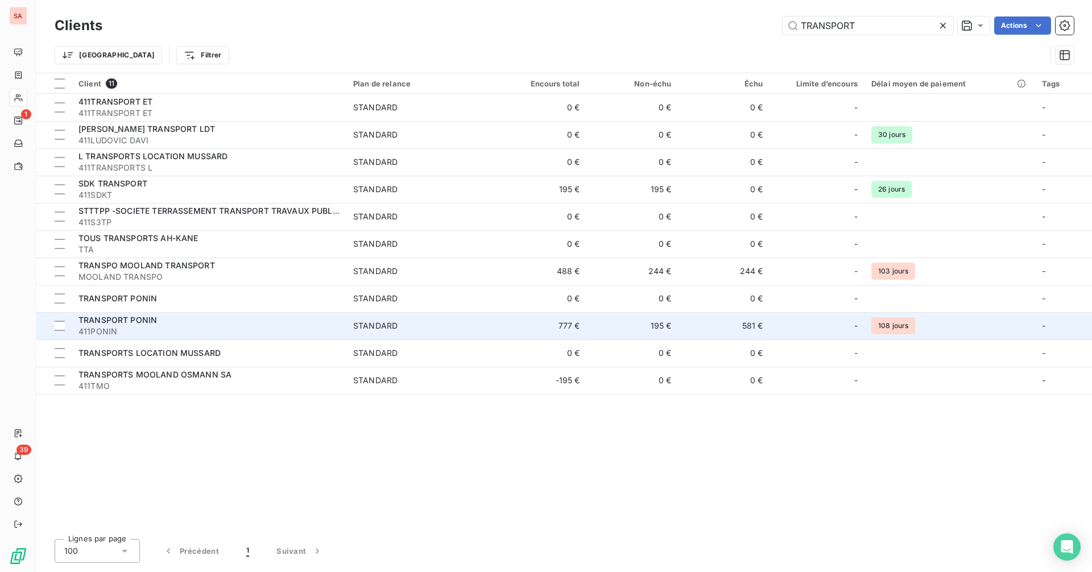
click at [193, 321] on div "TRANSPORT PONIN" at bounding box center [209, 320] width 261 height 11
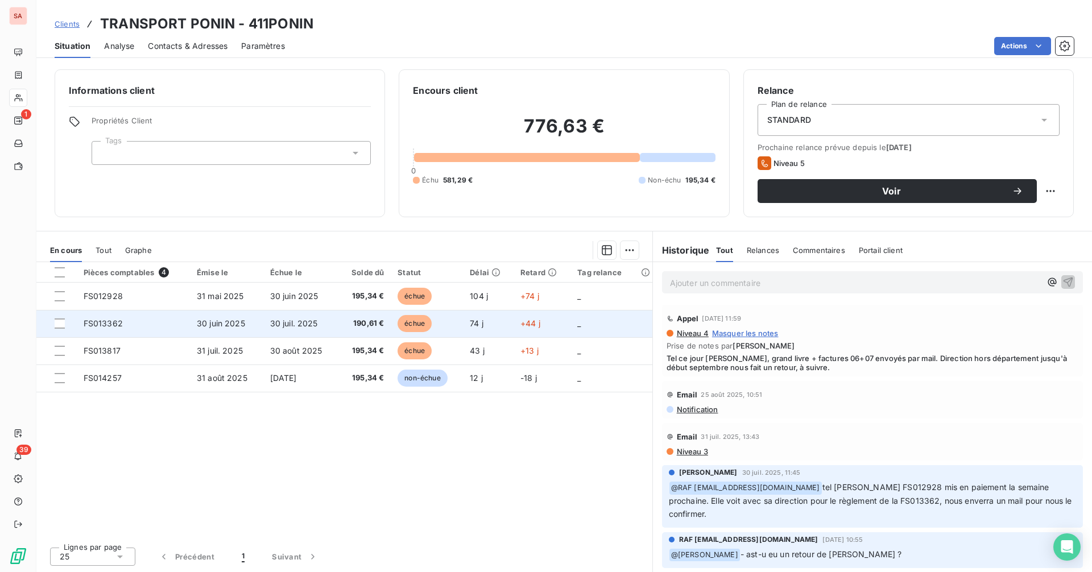
click at [118, 323] on span "FS013362" at bounding box center [103, 324] width 39 height 10
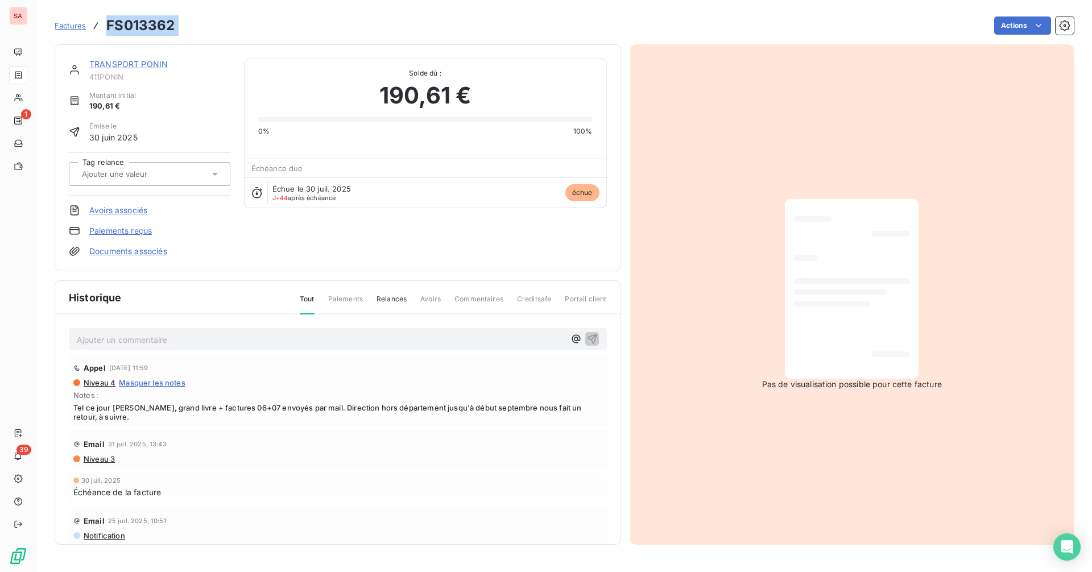
drag, startPoint x: 183, startPoint y: 25, endPoint x: 108, endPoint y: 26, distance: 75.1
click at [108, 26] on div "Factures FS013362 Actions" at bounding box center [565, 26] width 1020 height 24
copy section "FS013362 Actions"
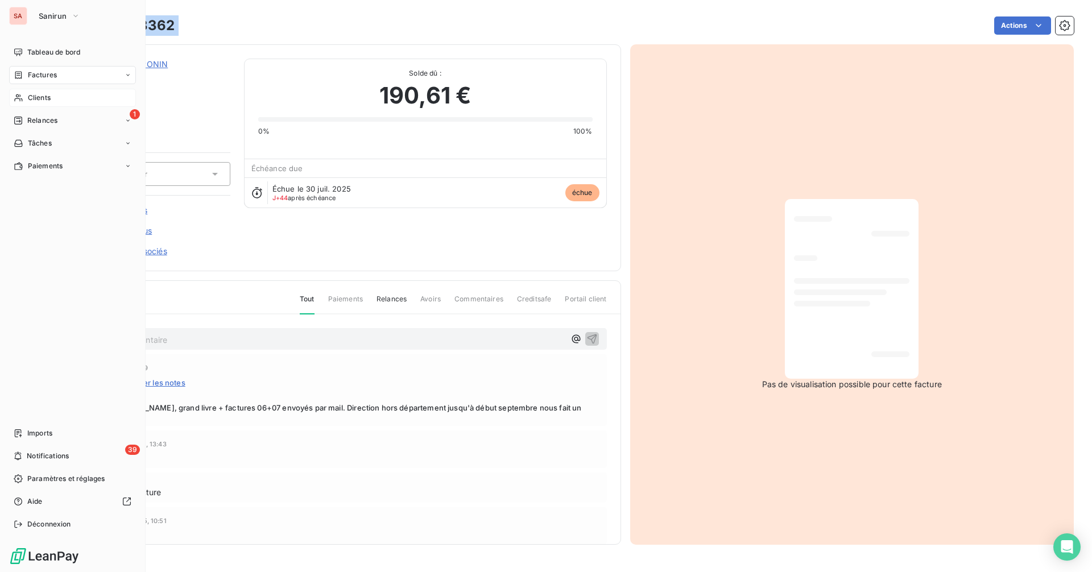
click at [60, 97] on div "Clients" at bounding box center [72, 98] width 127 height 18
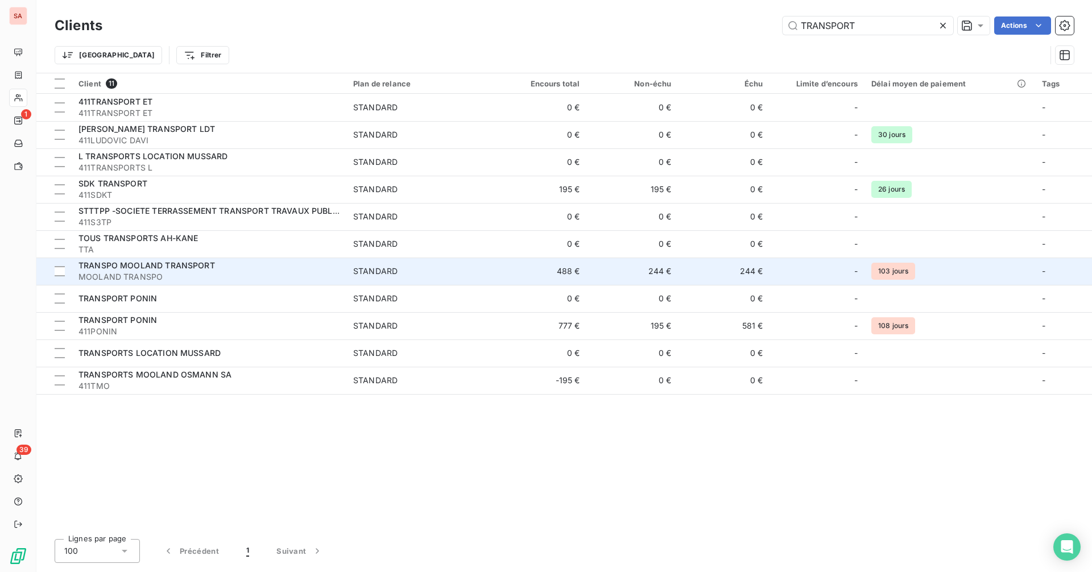
click at [171, 272] on span "MOOLAND TRANSPO" at bounding box center [209, 276] width 261 height 11
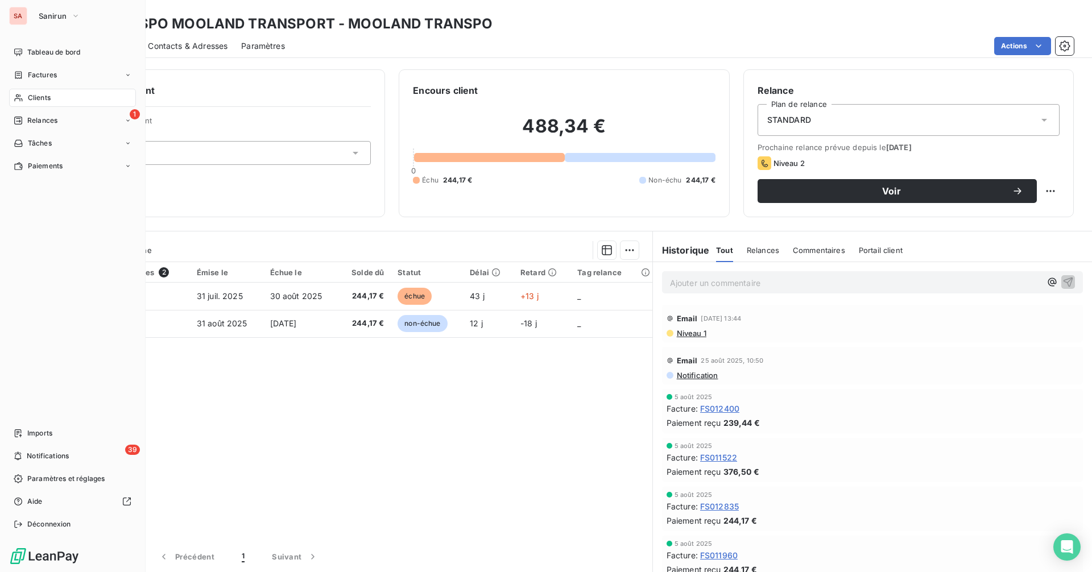
click at [37, 102] on span "Clients" at bounding box center [39, 98] width 23 height 10
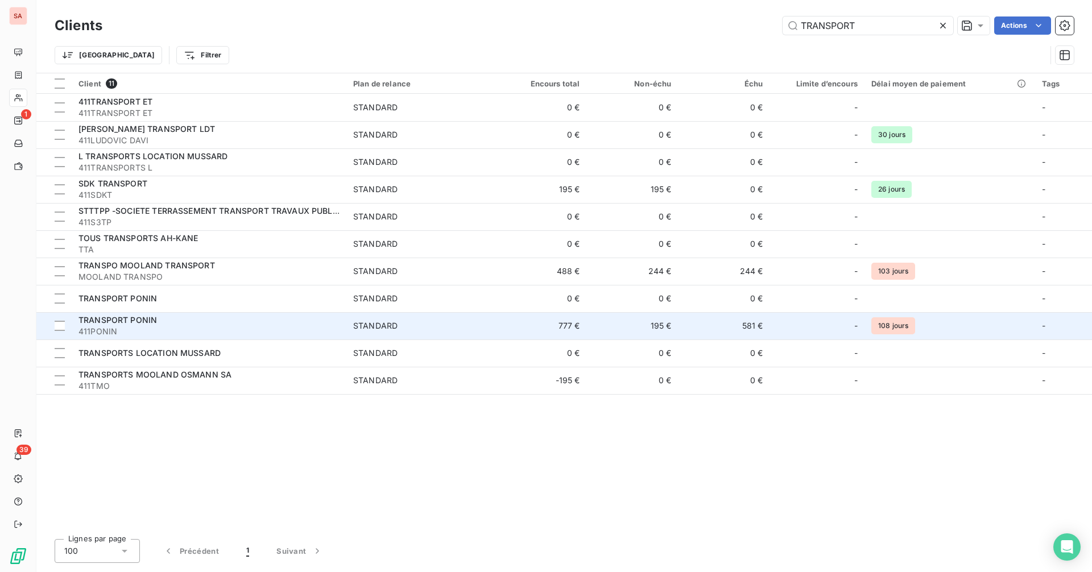
click at [170, 319] on div "TRANSPORT PONIN" at bounding box center [209, 320] width 261 height 11
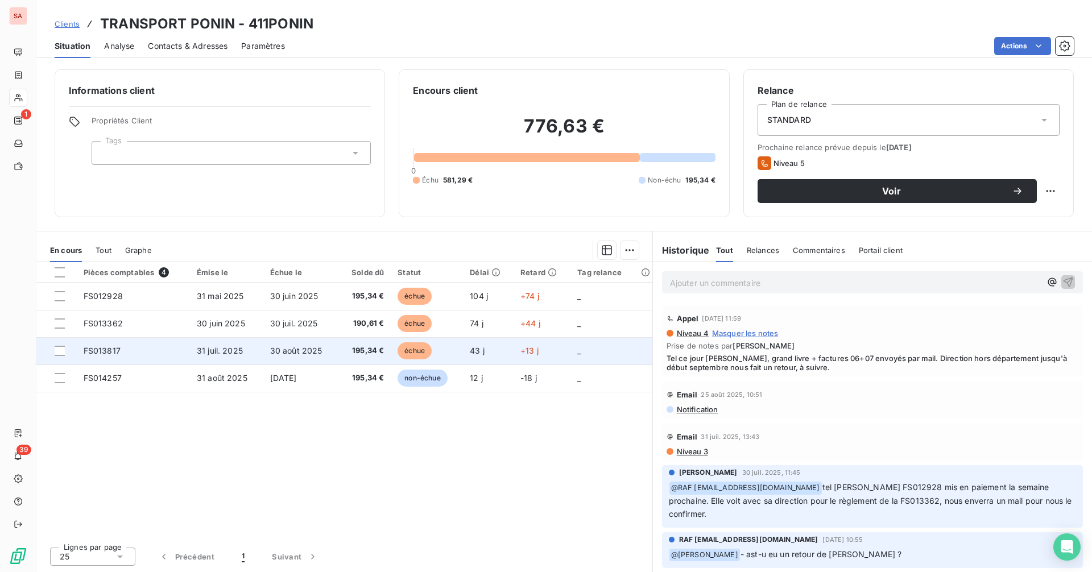
click at [118, 352] on span "FS013817" at bounding box center [102, 351] width 37 height 10
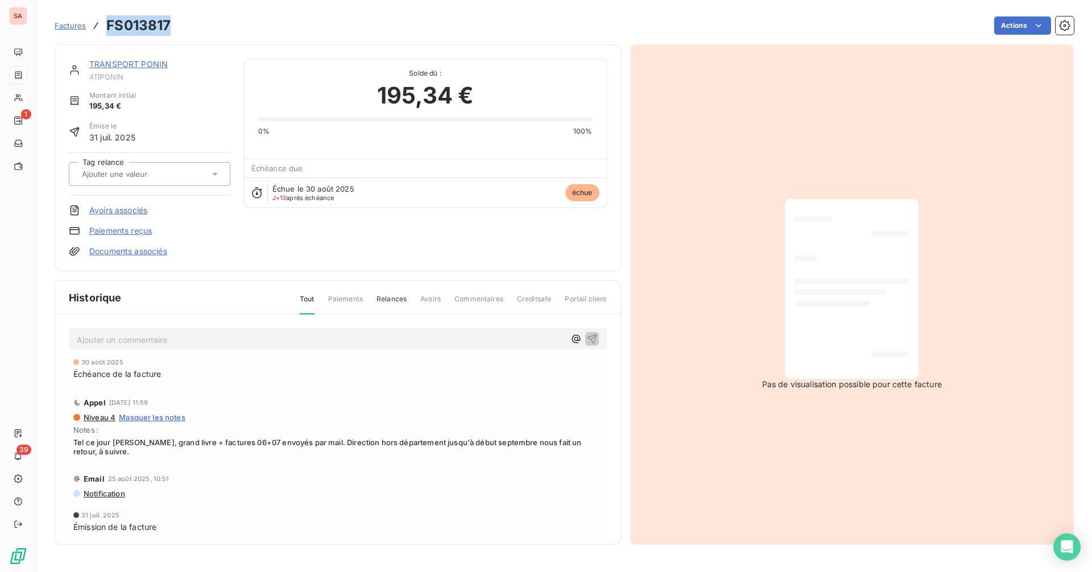
drag, startPoint x: 175, startPoint y: 29, endPoint x: 106, endPoint y: 27, distance: 68.9
click at [106, 27] on div "Factures FS013817 Actions" at bounding box center [565, 26] width 1020 height 24
copy h3 "FS013817"
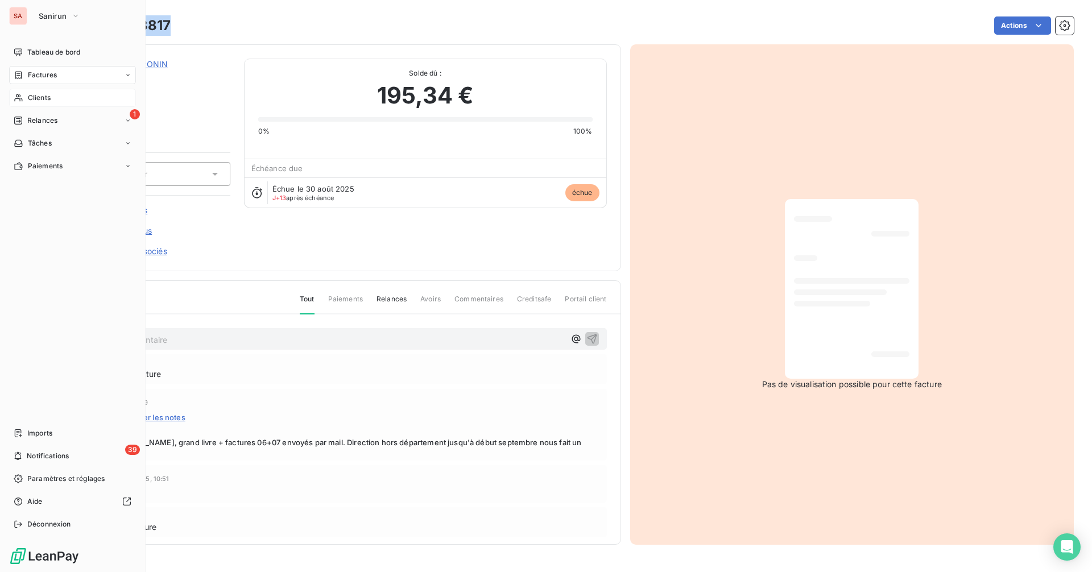
click at [41, 98] on span "Clients" at bounding box center [39, 98] width 23 height 10
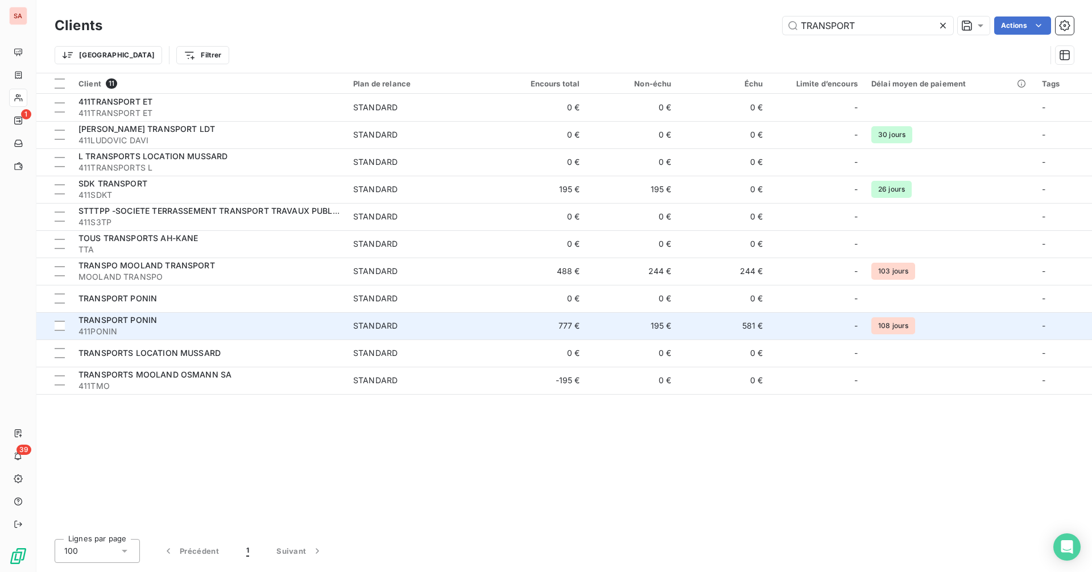
click at [180, 322] on div "TRANSPORT PONIN" at bounding box center [209, 320] width 261 height 11
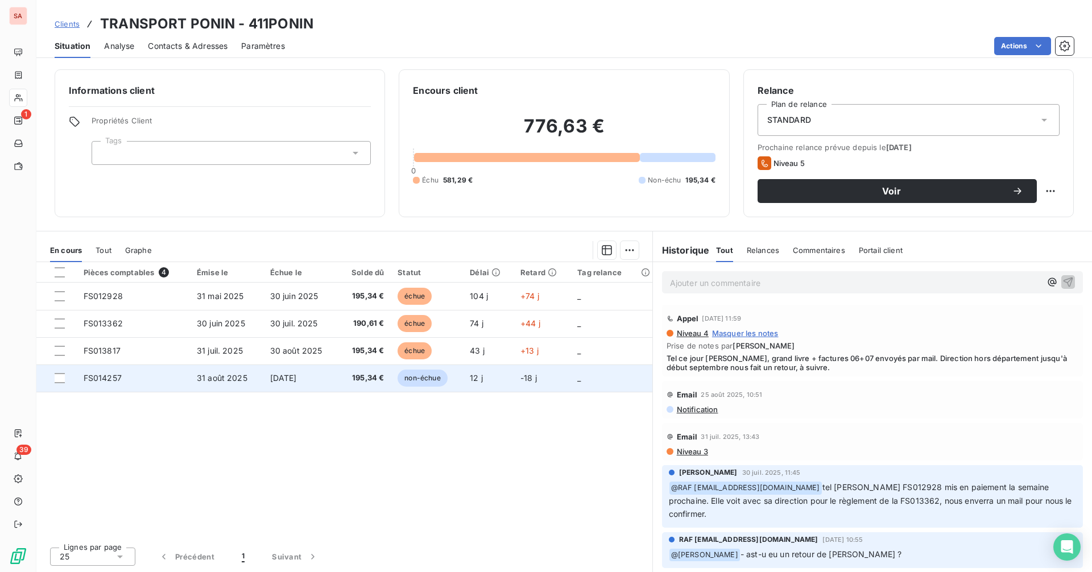
click at [131, 381] on td "FS014257" at bounding box center [133, 378] width 113 height 27
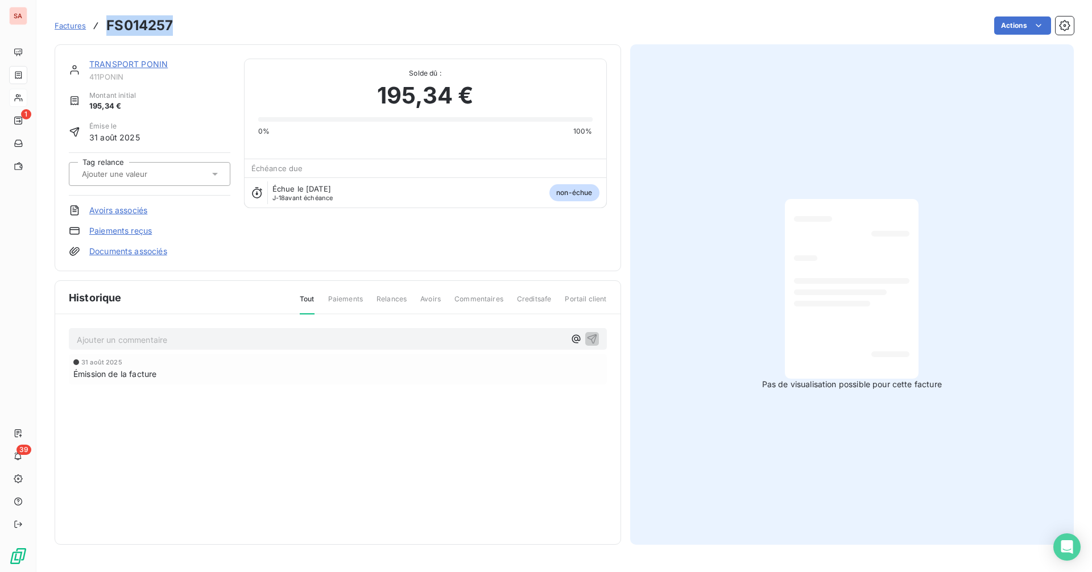
drag, startPoint x: 177, startPoint y: 28, endPoint x: 109, endPoint y: 30, distance: 67.7
click at [109, 30] on div "Factures FS014257 Actions" at bounding box center [565, 26] width 1020 height 24
copy h3 "FS014257"
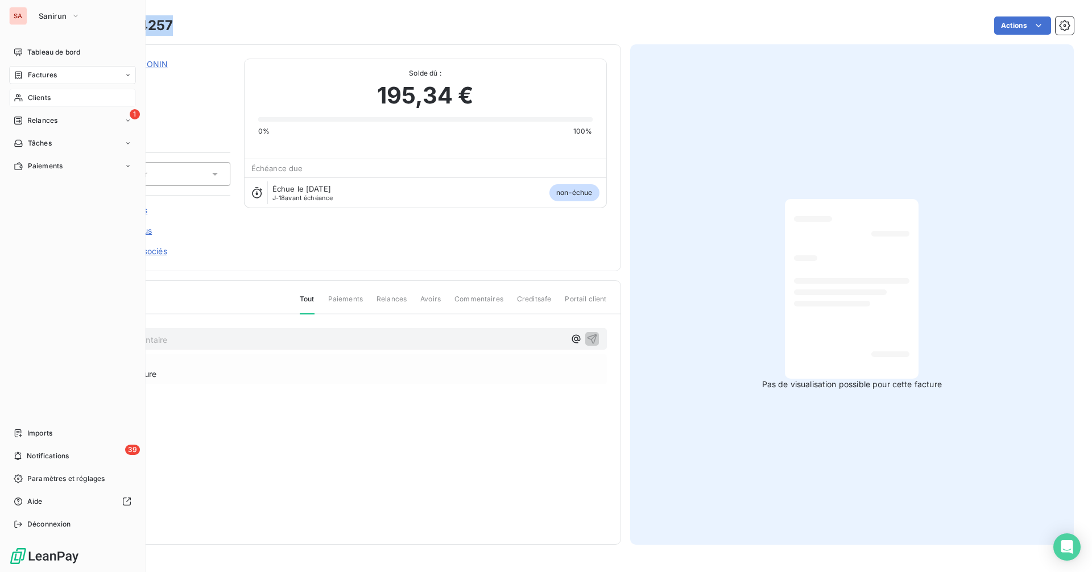
click at [44, 100] on span "Clients" at bounding box center [39, 98] width 23 height 10
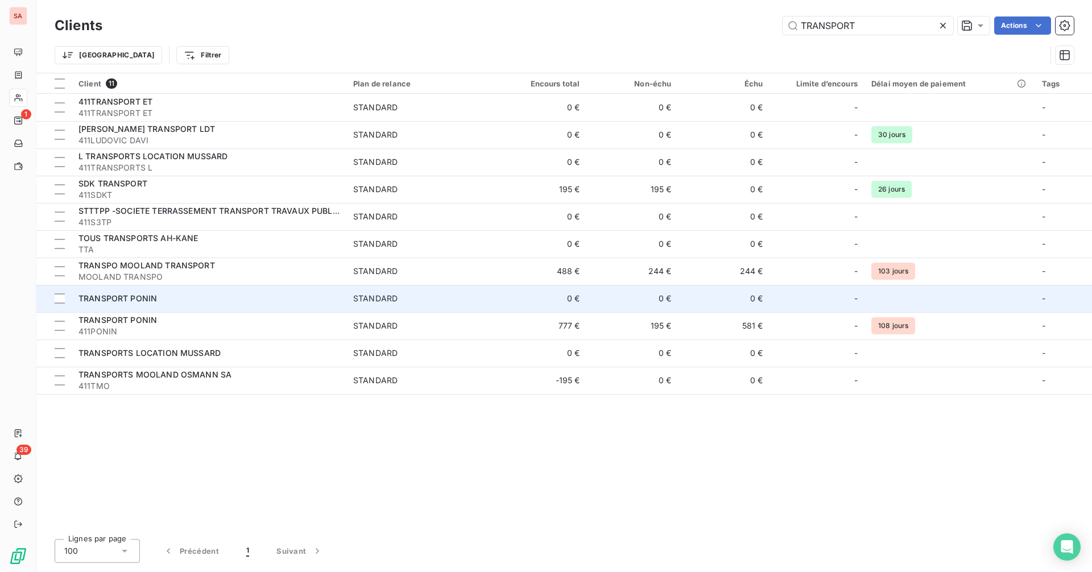
click at [155, 300] on span "TRANSPORT PONIN" at bounding box center [118, 299] width 79 height 10
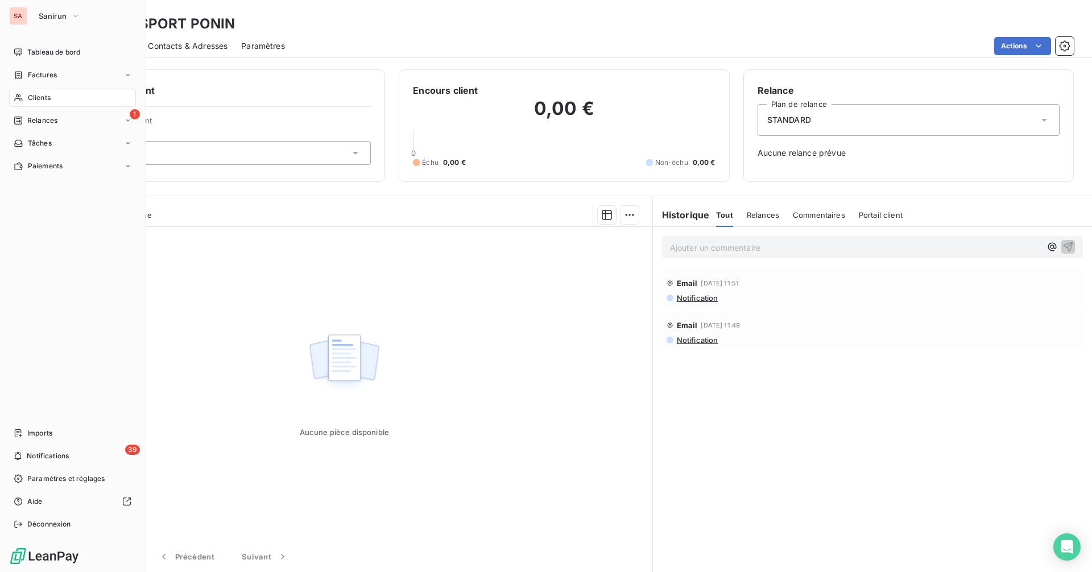
click at [84, 101] on div "Clients" at bounding box center [72, 98] width 127 height 18
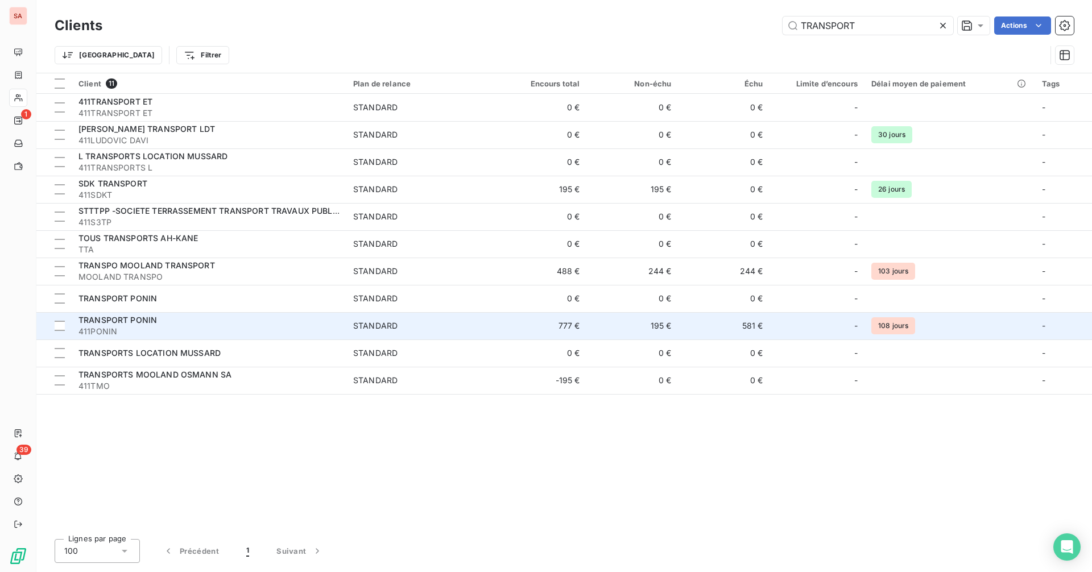
click at [192, 328] on span "411PONIN" at bounding box center [209, 331] width 261 height 11
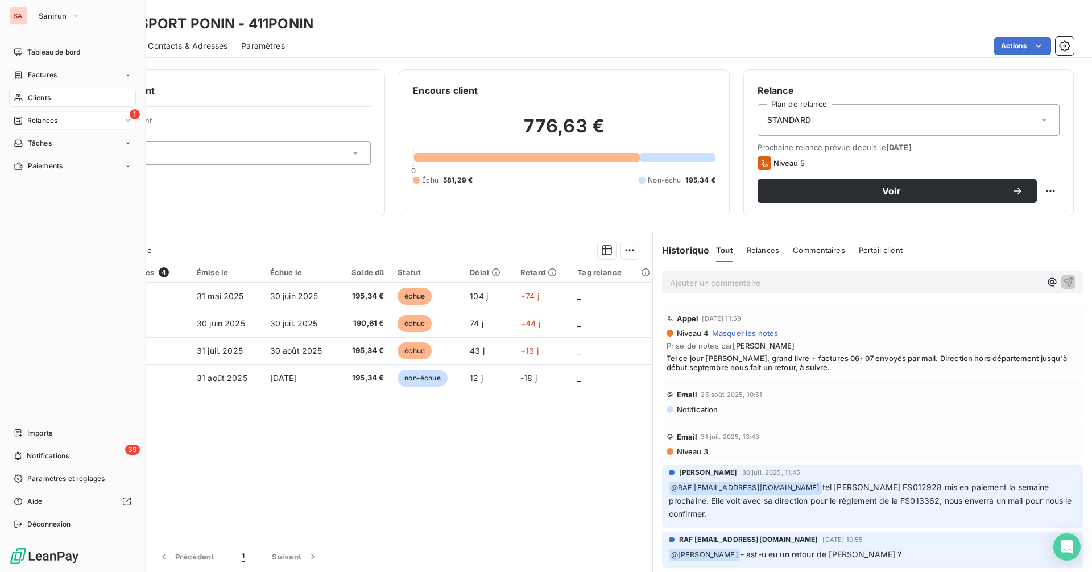
click at [69, 116] on div "1 Relances" at bounding box center [72, 121] width 127 height 18
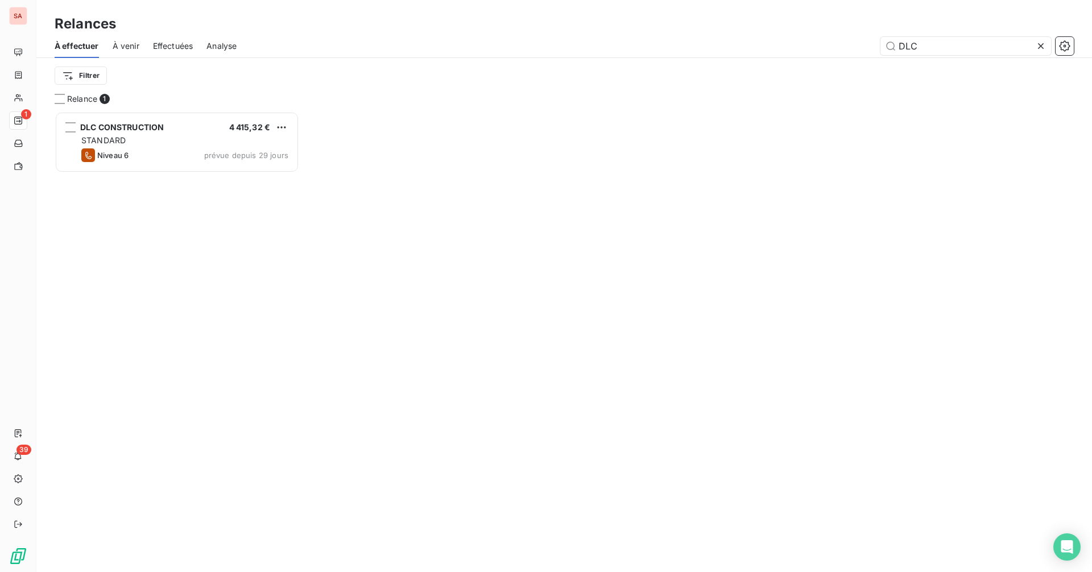
scroll to position [9, 9]
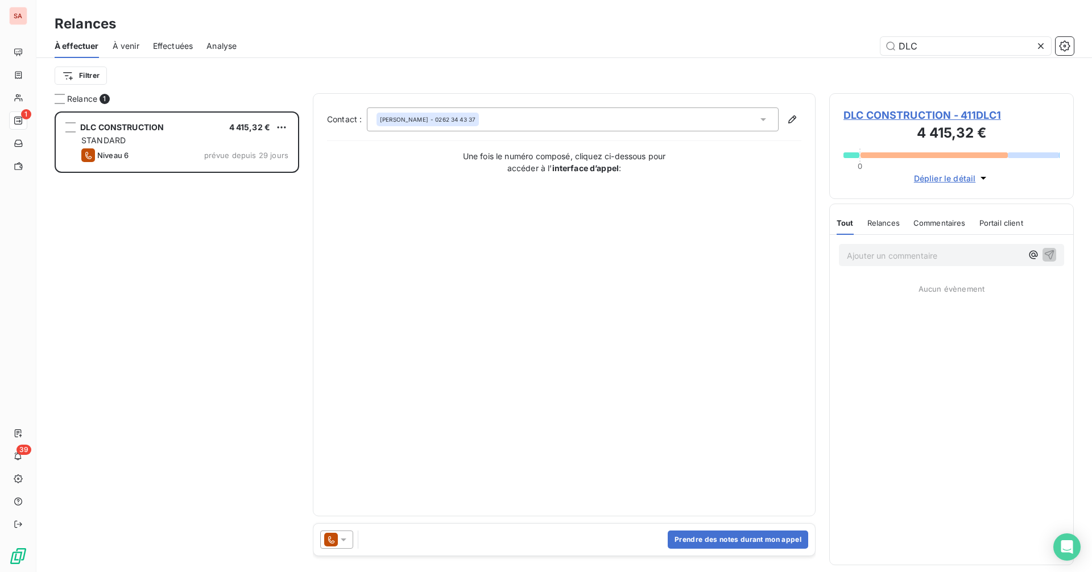
drag, startPoint x: 935, startPoint y: 46, endPoint x: 859, endPoint y: 51, distance: 75.8
click at [859, 51] on div "DLC" at bounding box center [662, 46] width 824 height 18
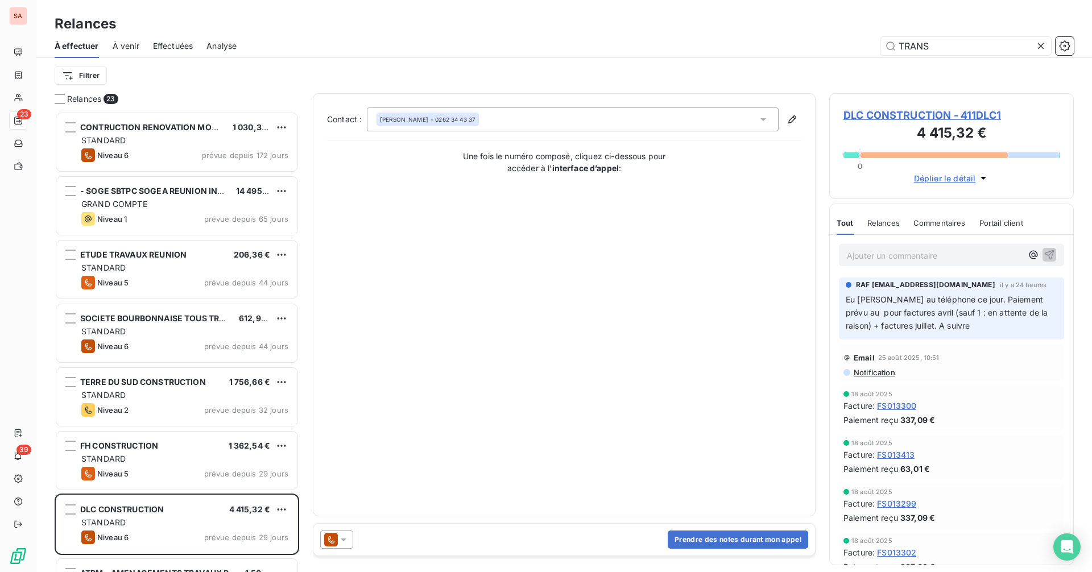
scroll to position [452, 236]
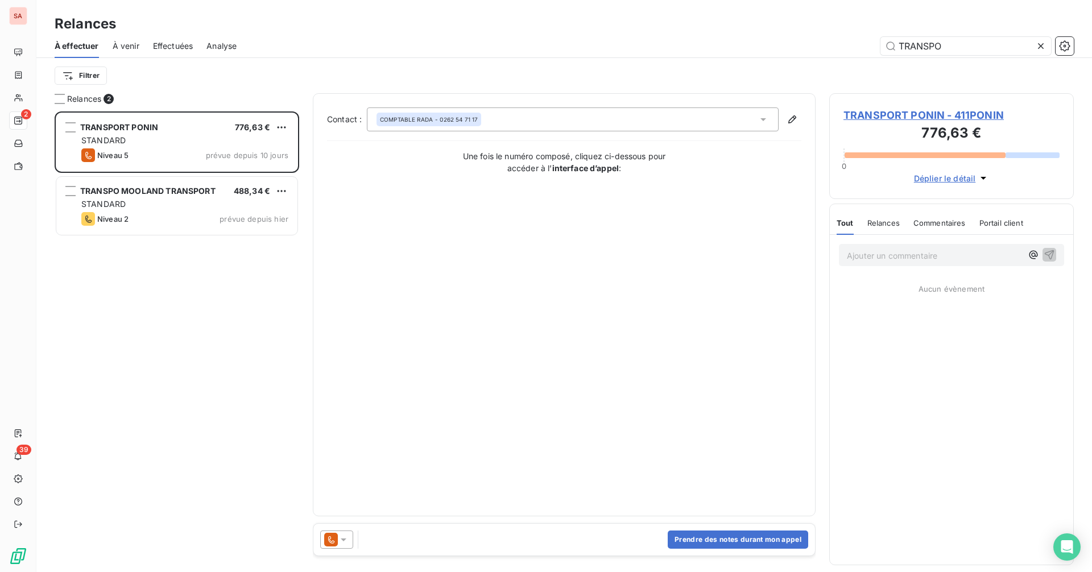
scroll to position [452, 236]
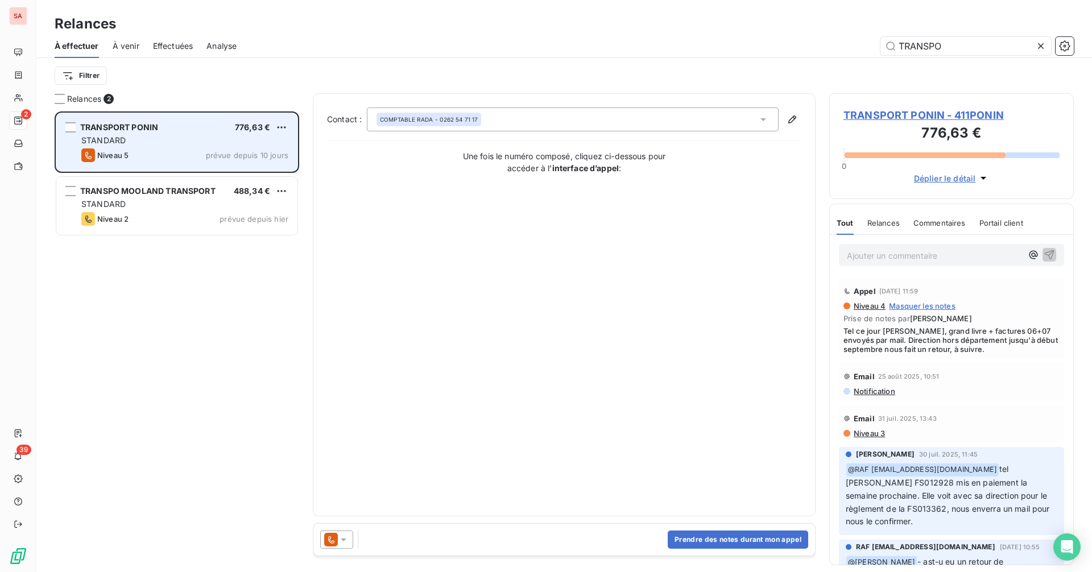
type input "TRANSPO"
click at [178, 134] on div "TRANSPORT PONIN 776,63 € STANDARD Niveau 5 prévue depuis 10 jours" at bounding box center [176, 142] width 241 height 58
click at [113, 138] on span "STANDARD" at bounding box center [103, 140] width 44 height 10
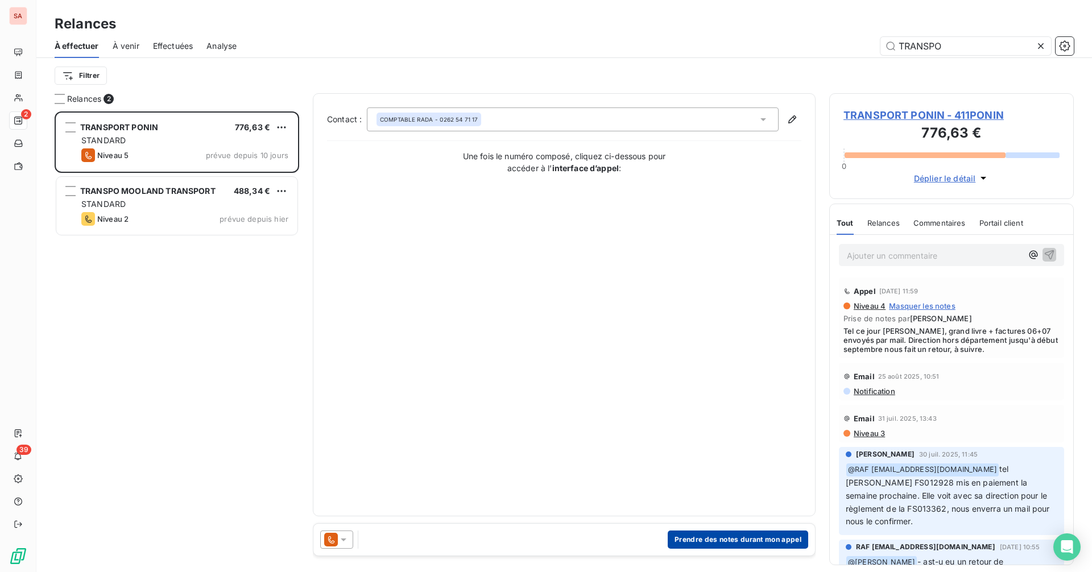
click at [711, 535] on button "Prendre des notes durant mon appel" at bounding box center [738, 540] width 141 height 18
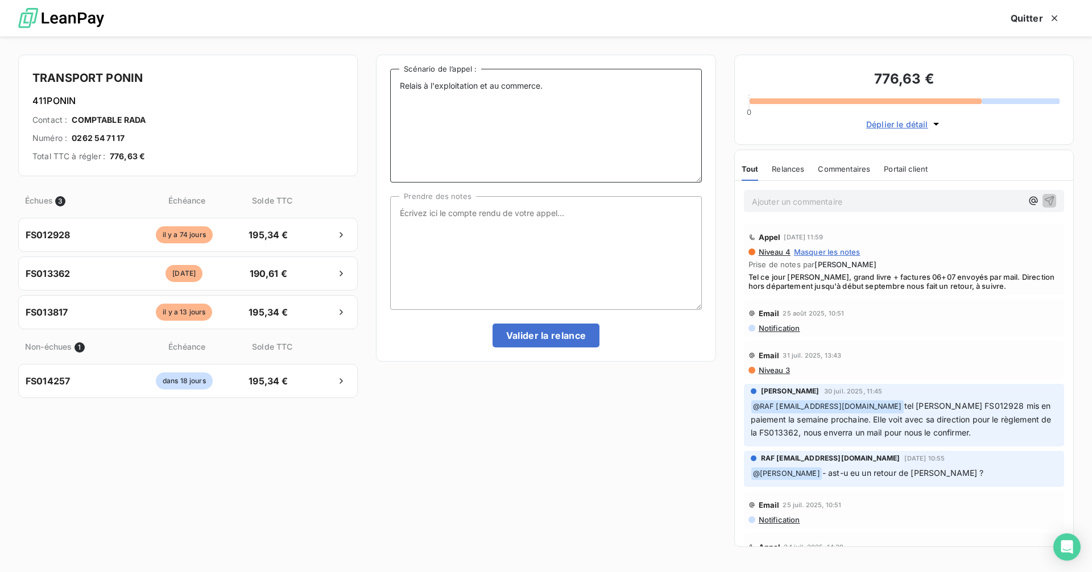
click at [500, 95] on textarea "Relais à l'exploitation et au commerce." at bounding box center [545, 126] width 311 height 114
drag, startPoint x: 549, startPoint y: 86, endPoint x: 351, endPoint y: 83, distance: 197.5
click at [351, 83] on div "TRANSPORT PONIN 411PONIN Contact : COMPTABLE RADA Numéro : 0262 54 71 17 Total …" at bounding box center [546, 304] width 1092 height 536
type textarea "APPEL TELEPHONIQUE"
click at [515, 215] on textarea "Prendre des notes" at bounding box center [545, 253] width 311 height 114
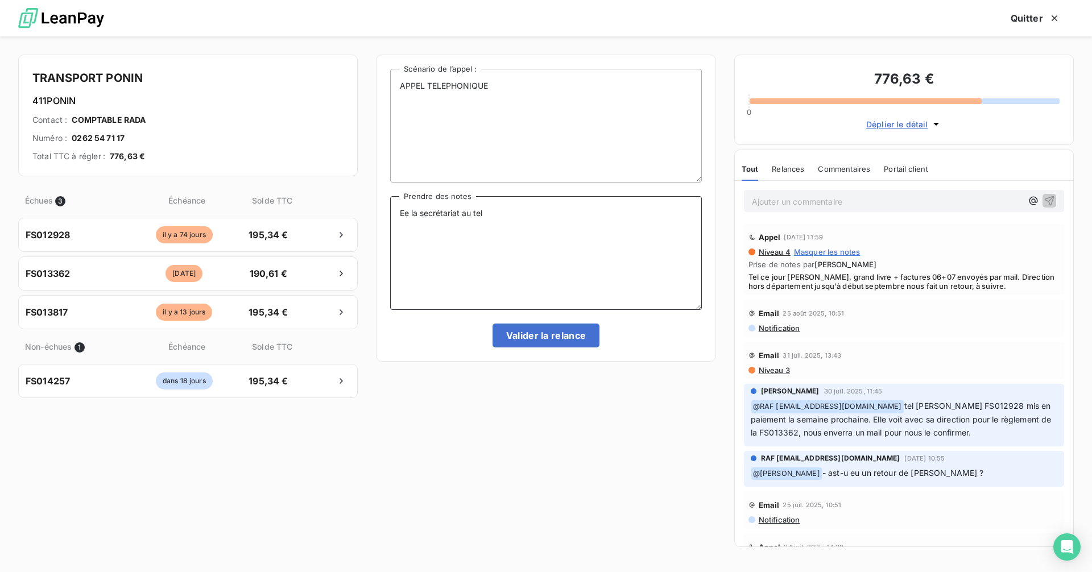
click at [410, 214] on textarea "Ee la secrétariat au tel" at bounding box center [545, 253] width 311 height 114
click at [487, 213] on textarea "Eu la secrétariat au tel" at bounding box center [545, 253] width 311 height 114
drag, startPoint x: 612, startPoint y: 229, endPoint x: 395, endPoint y: 187, distance: 221.4
click at [395, 187] on div "APPEL TELEPHONIQUE Scénario de l’appel : Eu la secrétariat au tel. Madame PONIN…" at bounding box center [545, 208] width 311 height 279
click at [574, 230] on textarea "Eu la secrétariat au tel. Madame PONIN arrive tout juste de vacance cette semai…" at bounding box center [545, 253] width 311 height 114
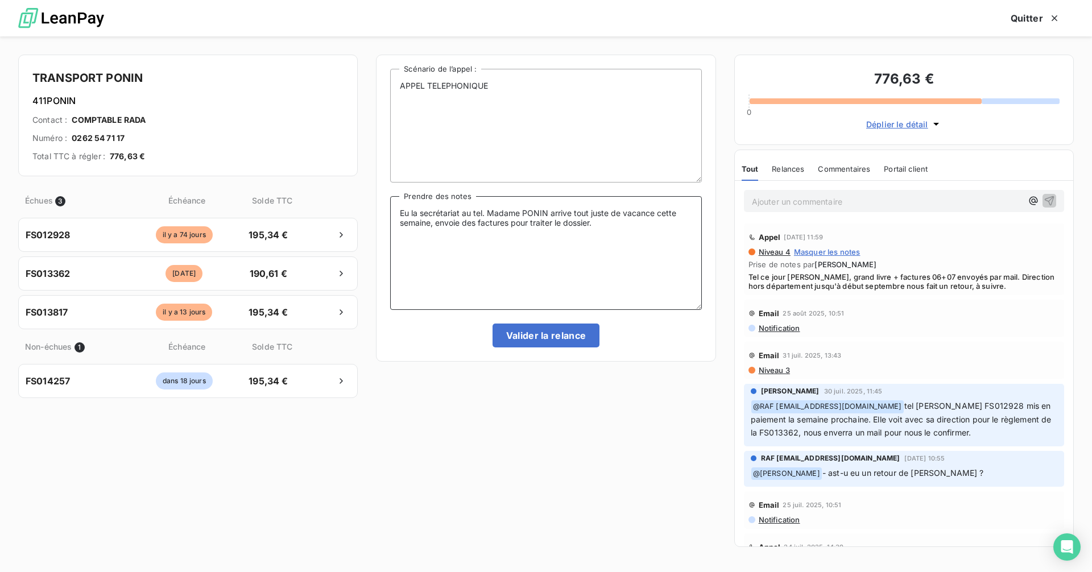
click at [624, 228] on textarea "Eu la secrétariat au tel. Madame PONIN arrive tout juste de vacance cette semai…" at bounding box center [545, 253] width 311 height 114
drag, startPoint x: 622, startPoint y: 227, endPoint x: 382, endPoint y: 189, distance: 243.0
click at [382, 189] on div "APPEL TELEPHONIQUE Scénario de l’appel : Eu la secrétariat au tel. Madame PONIN…" at bounding box center [546, 208] width 340 height 307
paste textarea "J’ai eu le secrétariat au téléphone. Madame PONIN vient tout juste de rentrer d…"
click at [556, 224] on textarea "J’ai eu le secrétariat au téléphone. Madame PONIN vient tout juste de rentrer d…" at bounding box center [545, 253] width 311 height 114
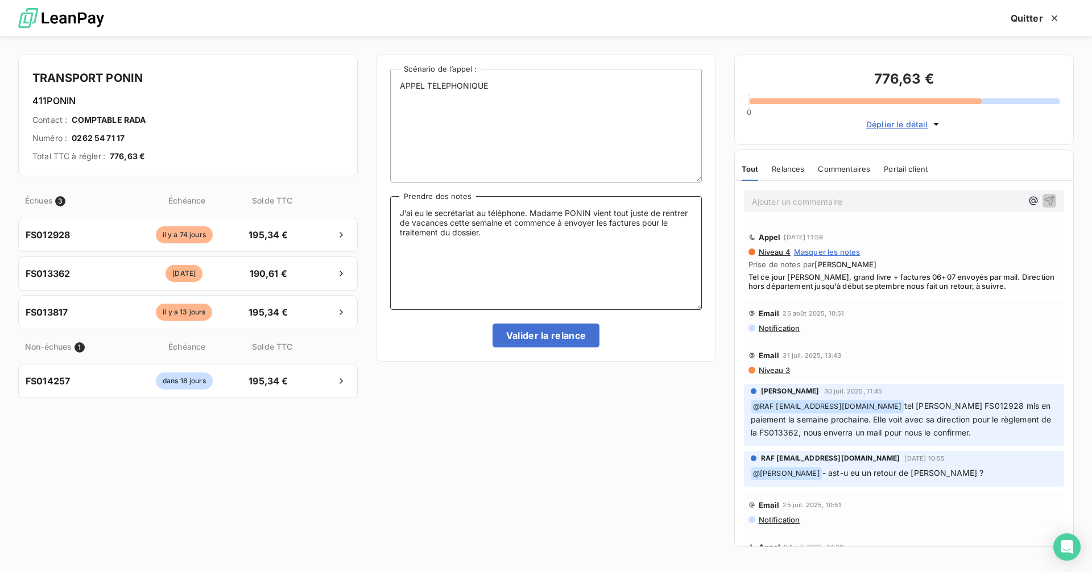
click at [559, 223] on textarea "J’ai eu le secrétariat au téléphone. Madame PONIN vient tout juste de rentrer d…" at bounding box center [545, 253] width 311 height 114
click at [485, 249] on textarea "J’ai eu le secrétariat au téléphone. Madame PONIN vient tout juste de rentrer d…" at bounding box center [545, 253] width 311 height 114
drag, startPoint x: 496, startPoint y: 237, endPoint x: 397, endPoint y: 211, distance: 102.4
click at [397, 211] on textarea "J’ai eu le secrétariat au téléphone. Madame PONIN vient tout juste de rentrer d…" at bounding box center [545, 253] width 311 height 114
paste textarea "j’ai envoyé"
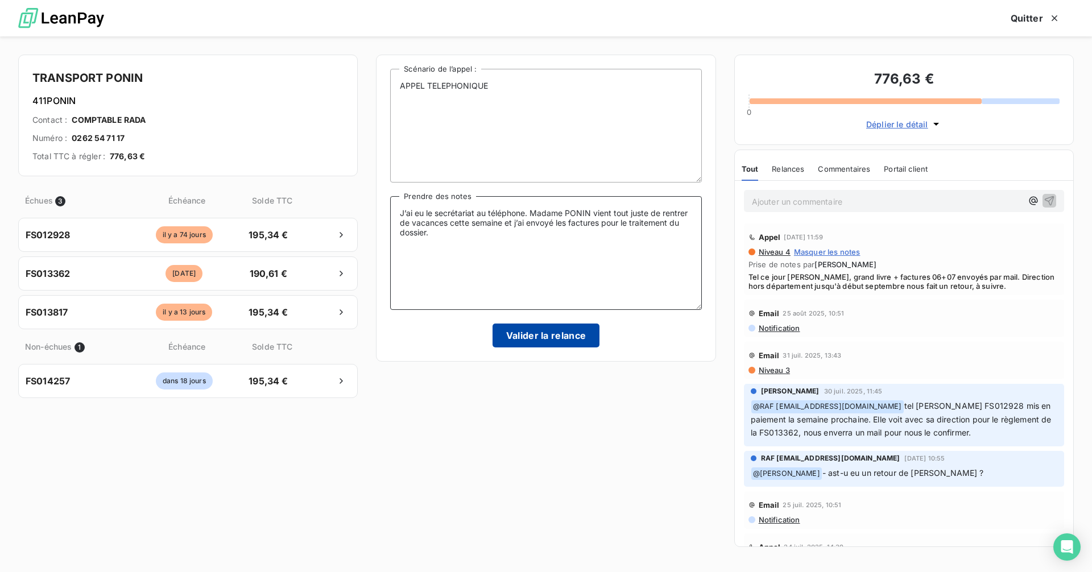
type textarea "J’ai eu le secrétariat au téléphone. Madame PONIN vient tout juste de rentrer d…"
click at [553, 336] on button "Valider la relance" at bounding box center [547, 336] width 108 height 24
